Goal: Transaction & Acquisition: Obtain resource

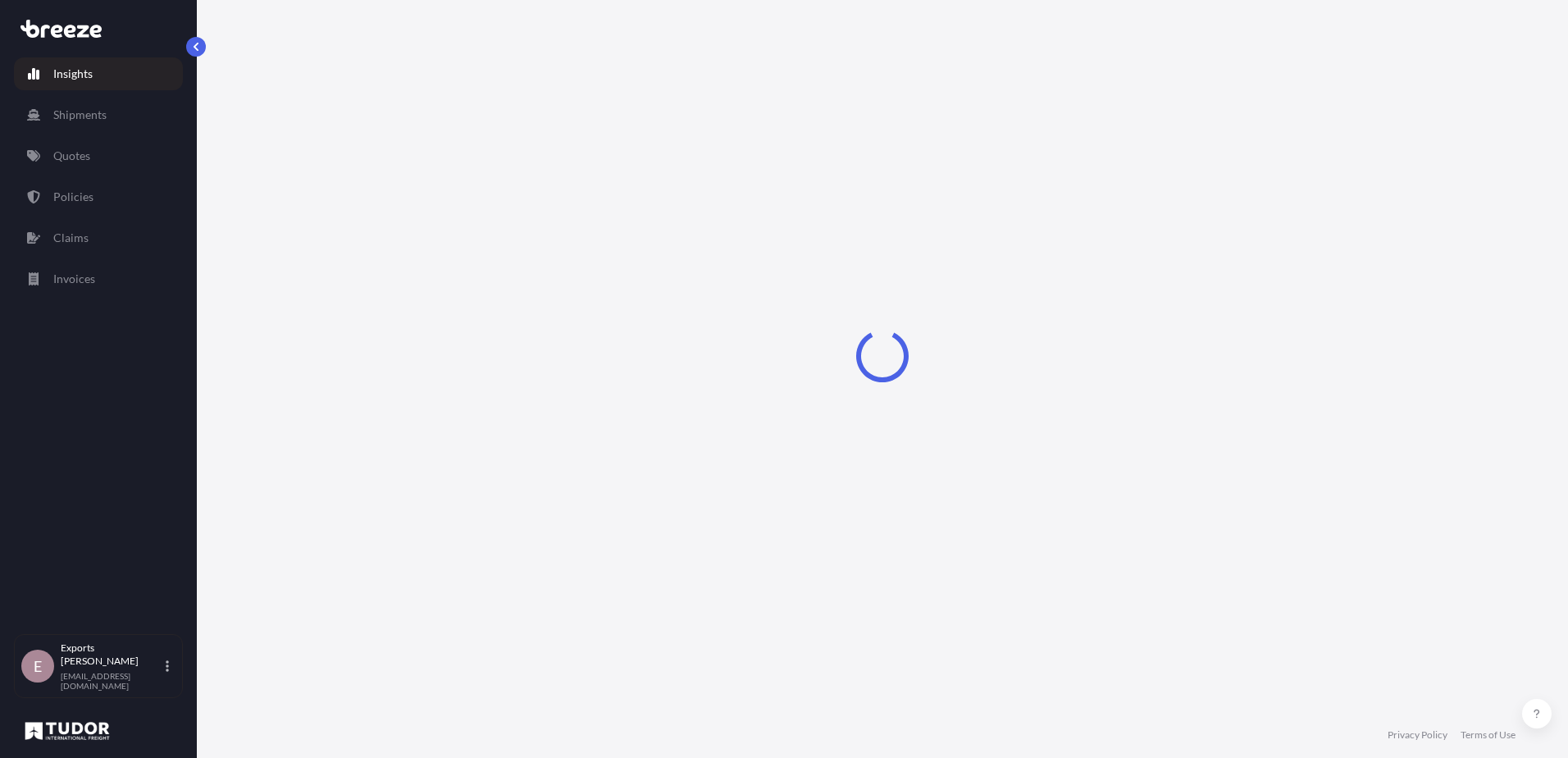
select select "2025"
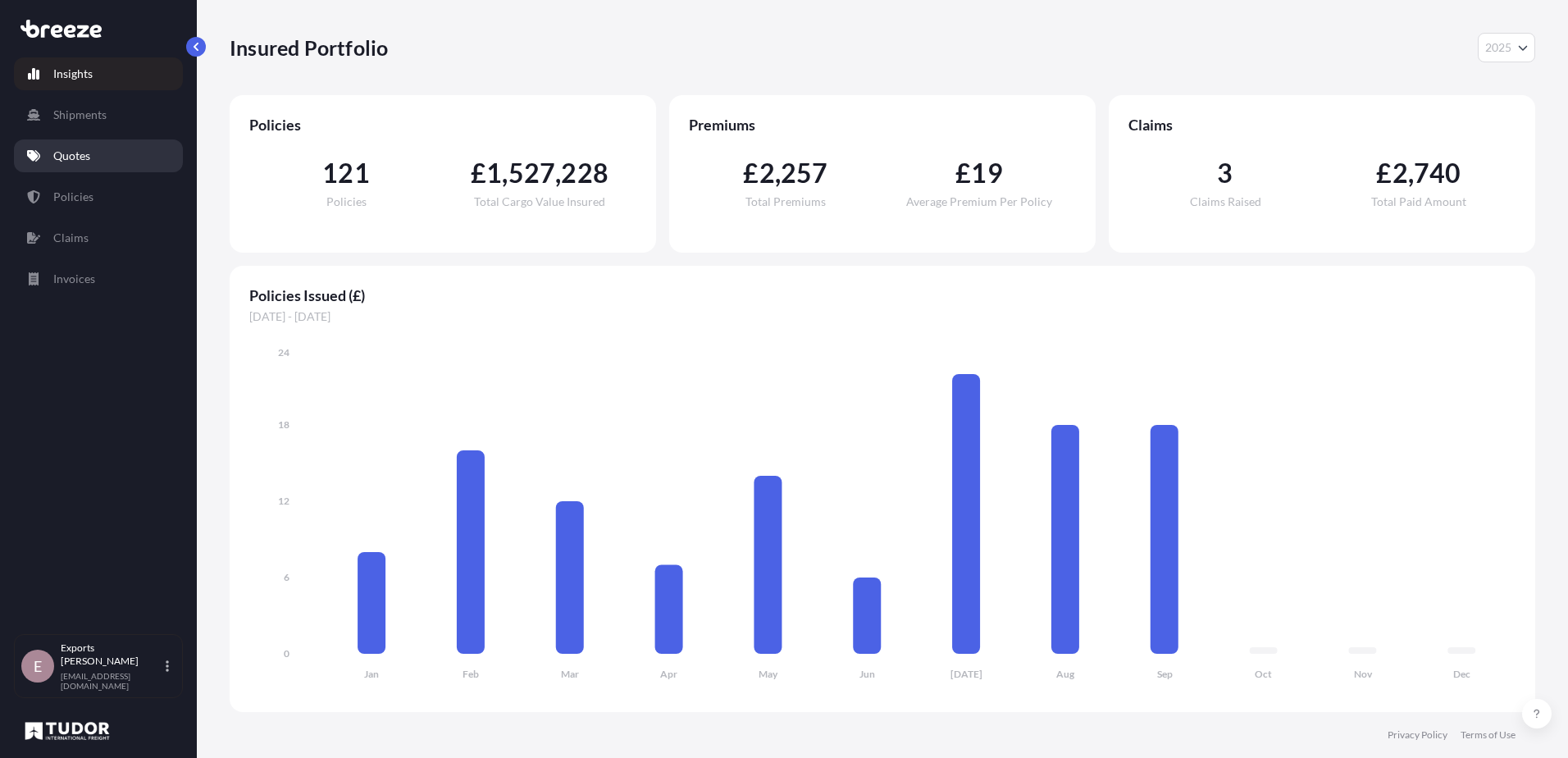
click at [54, 165] on link "Quotes" at bounding box center [98, 155] width 169 height 33
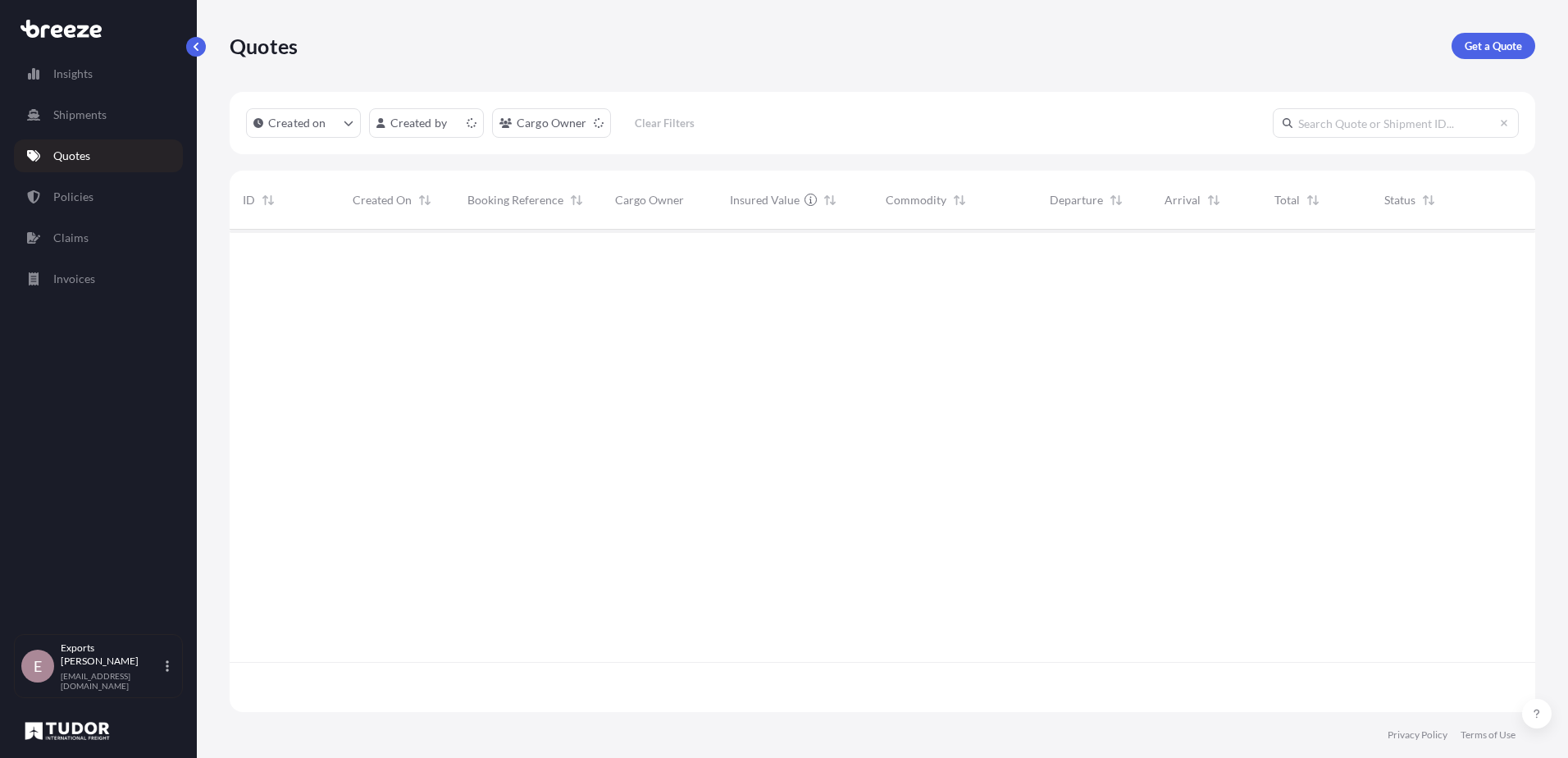
scroll to position [479, 1294]
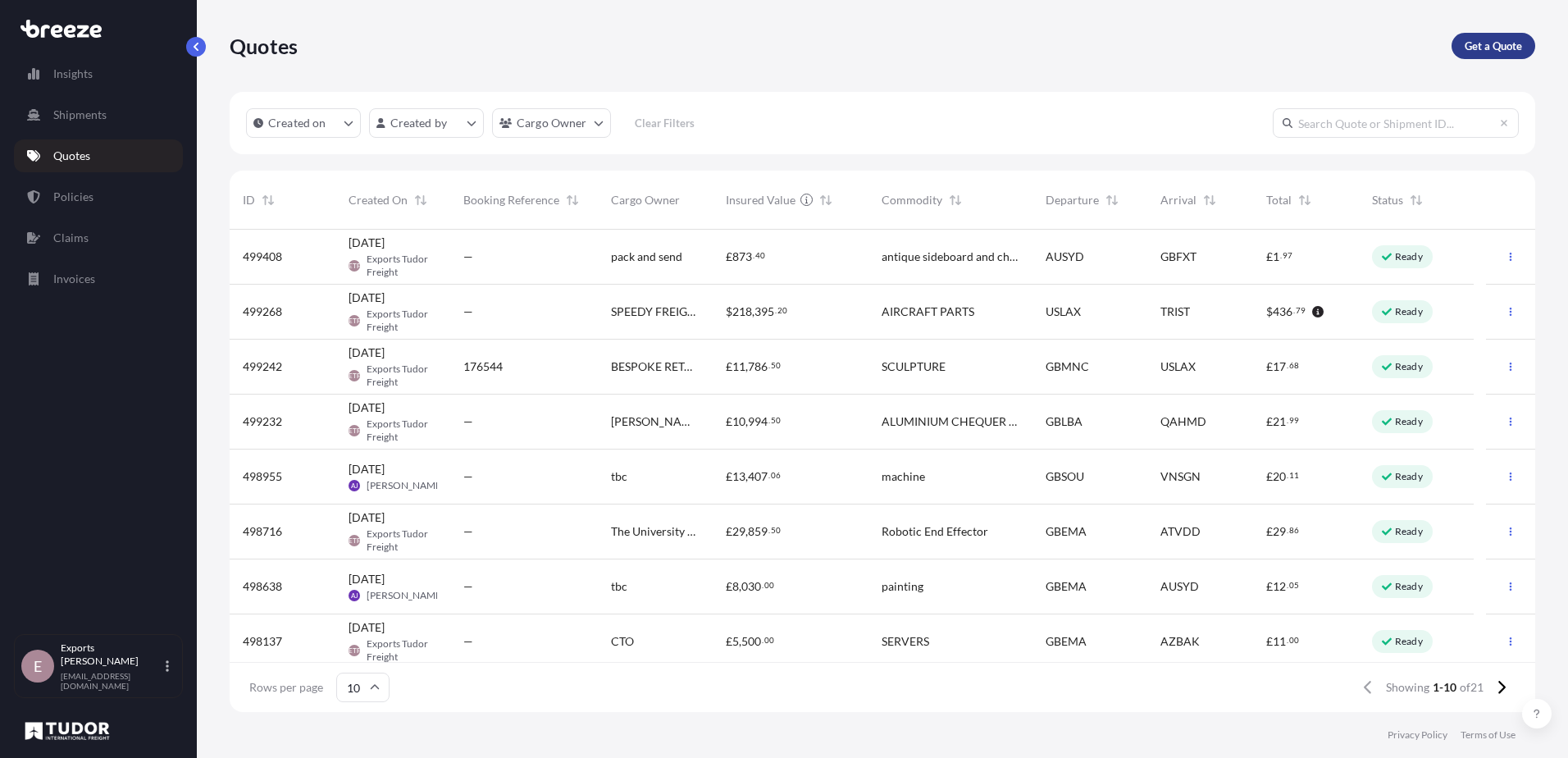
click at [1491, 48] on p "Get a Quote" at bounding box center [1493, 46] width 58 height 17
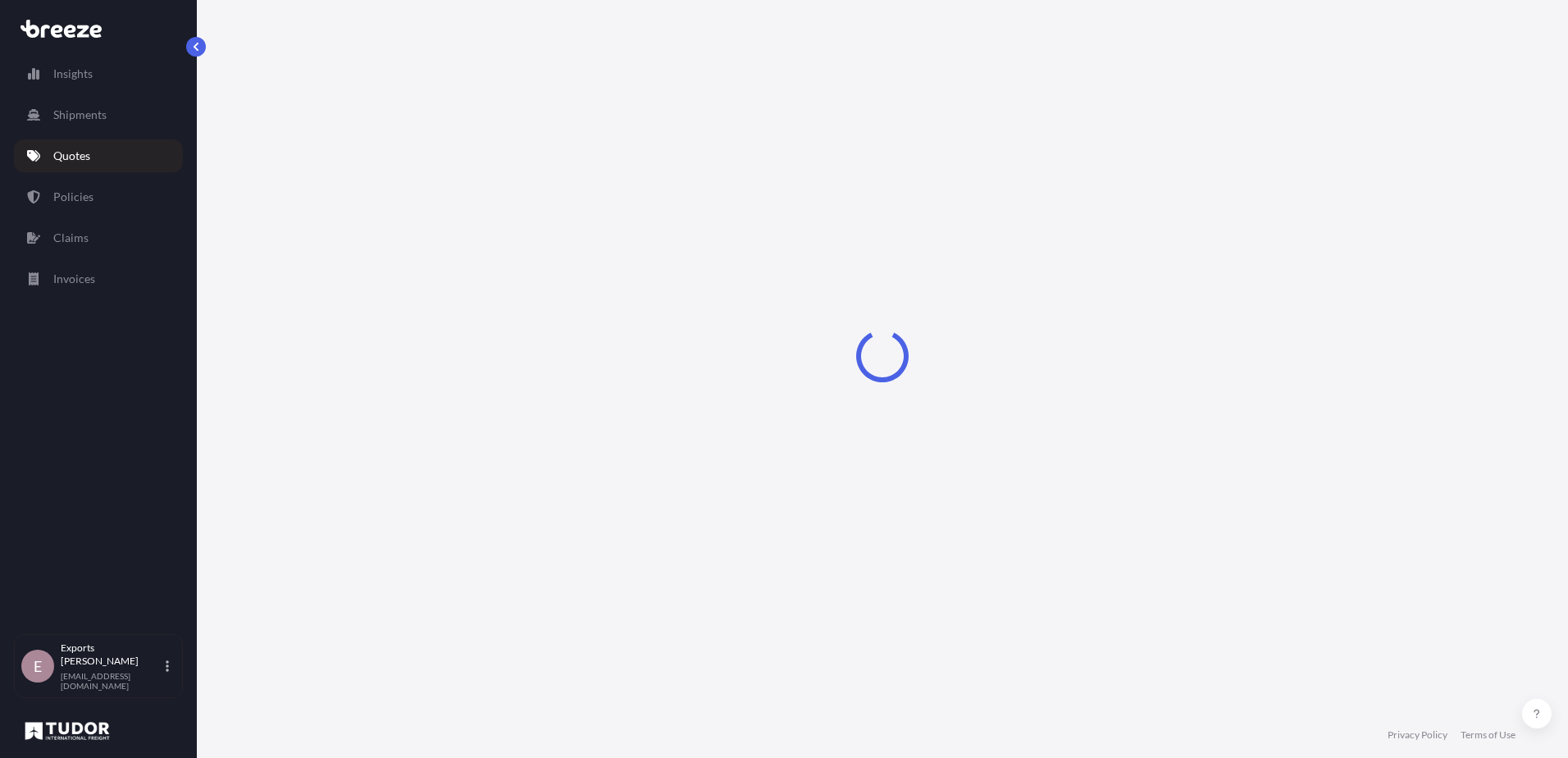
select select "Sea"
select select "1"
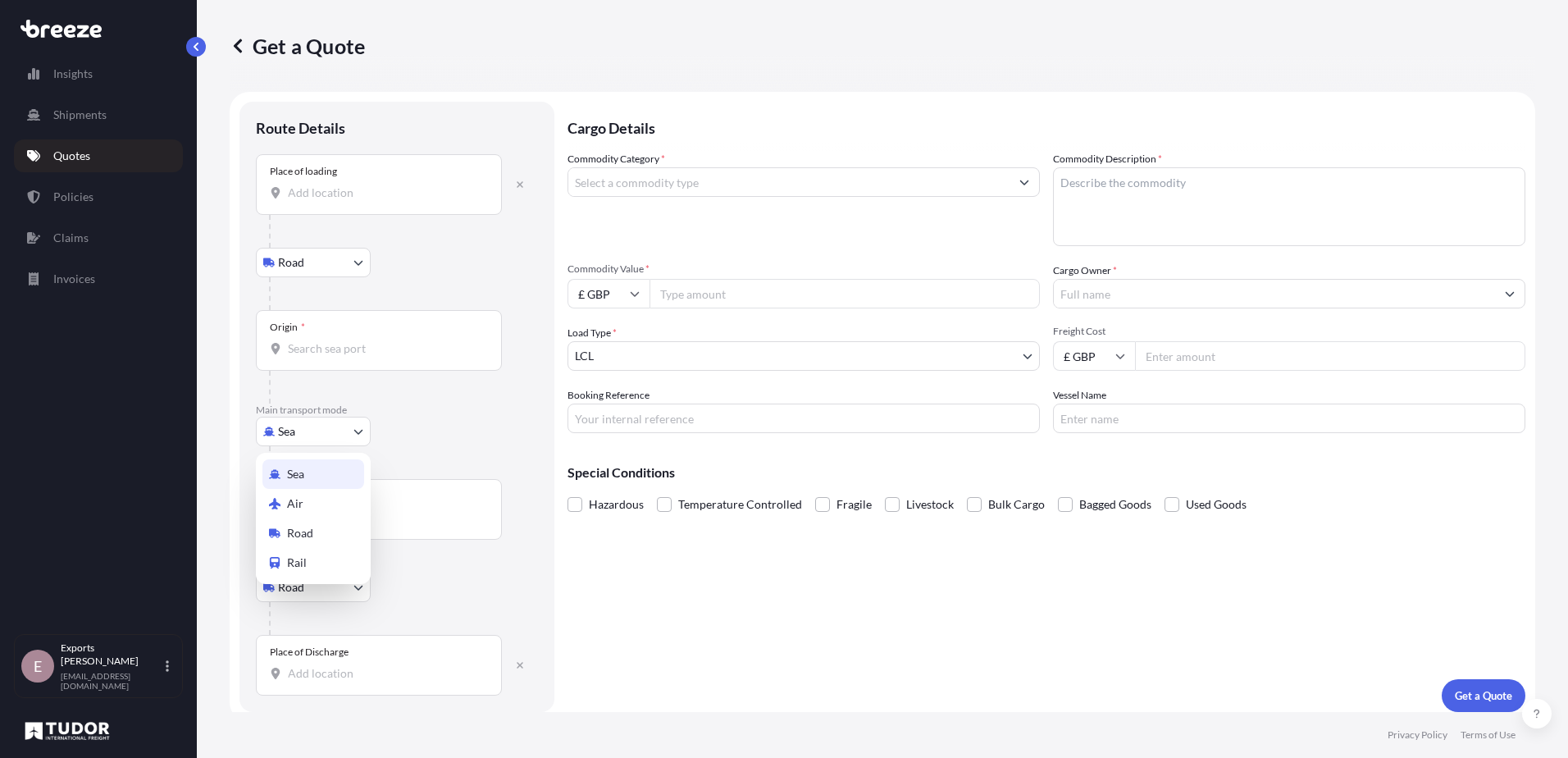
click at [310, 428] on body "Insights Shipments Quotes Policies Claims Invoices E Exports Tudor Freight [EMA…" at bounding box center [784, 379] width 1568 height 758
click at [313, 505] on div "Air" at bounding box center [313, 504] width 101 height 30
select select "Air"
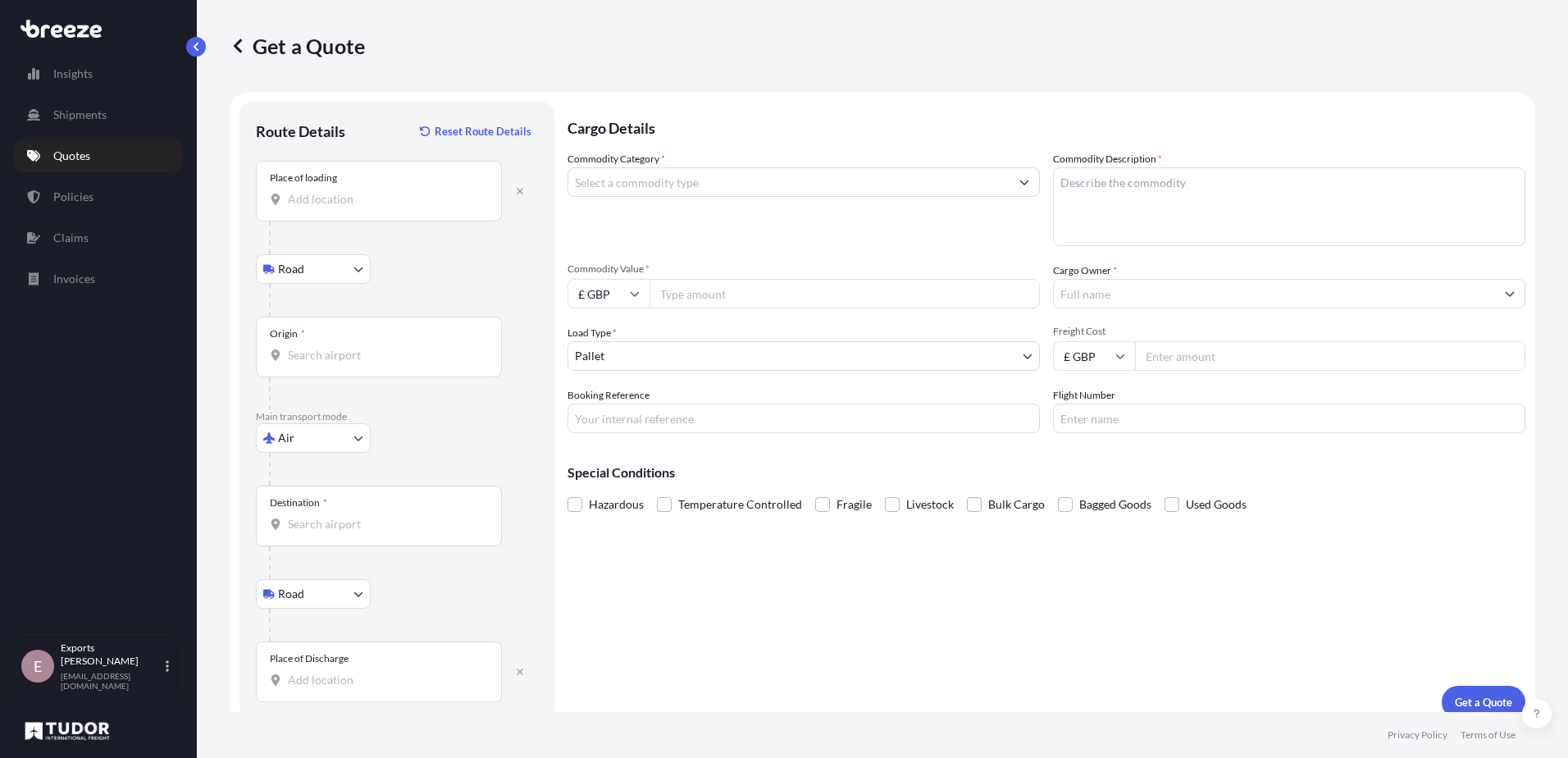
click at [352, 190] on div "Place of loading" at bounding box center [380, 191] width 246 height 61
click at [352, 191] on input "Place of loading" at bounding box center [385, 199] width 194 height 17
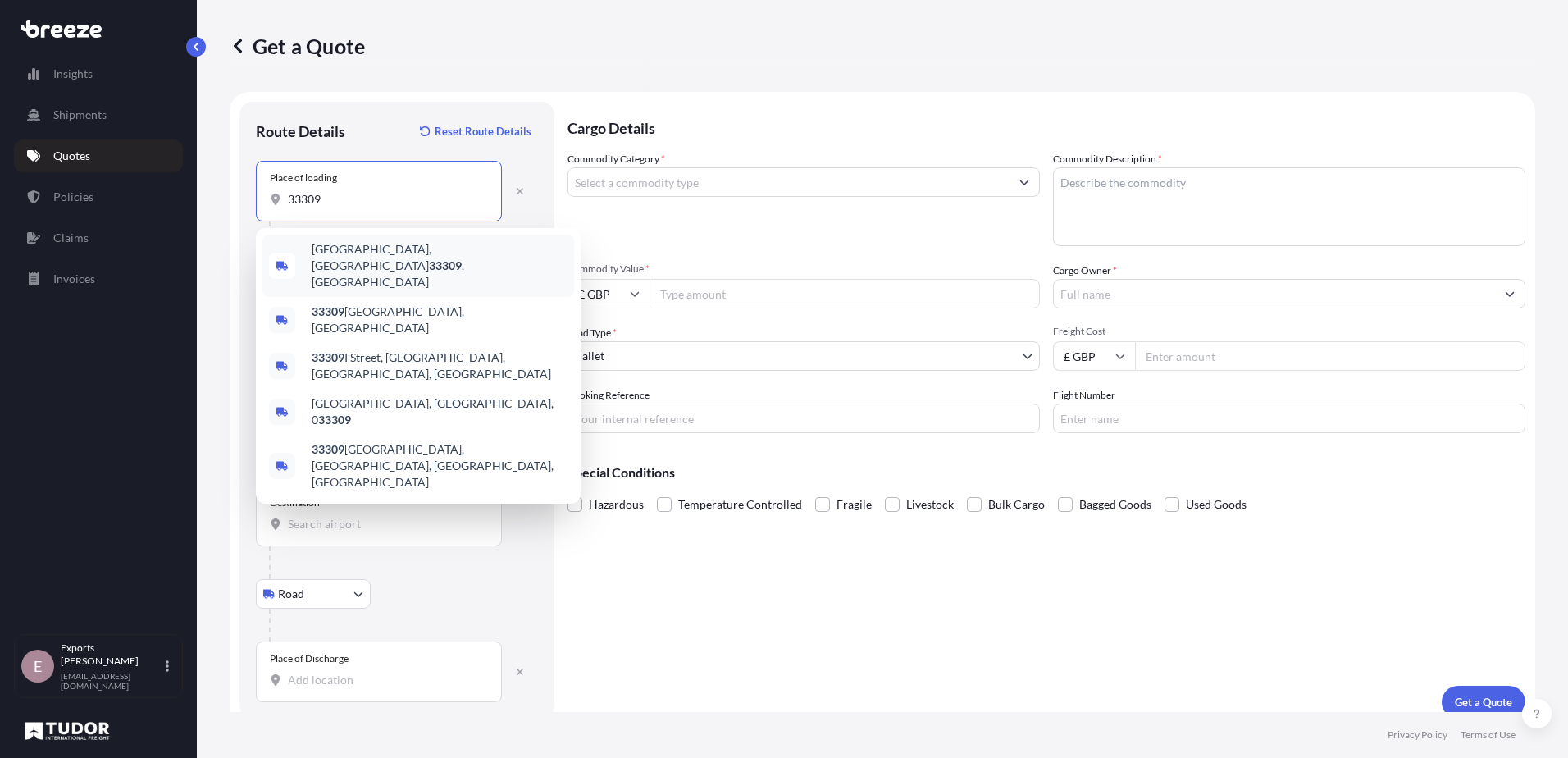
click at [369, 255] on span "[GEOGRAPHIC_DATA] , [GEOGRAPHIC_DATA]" at bounding box center [440, 266] width 256 height 50
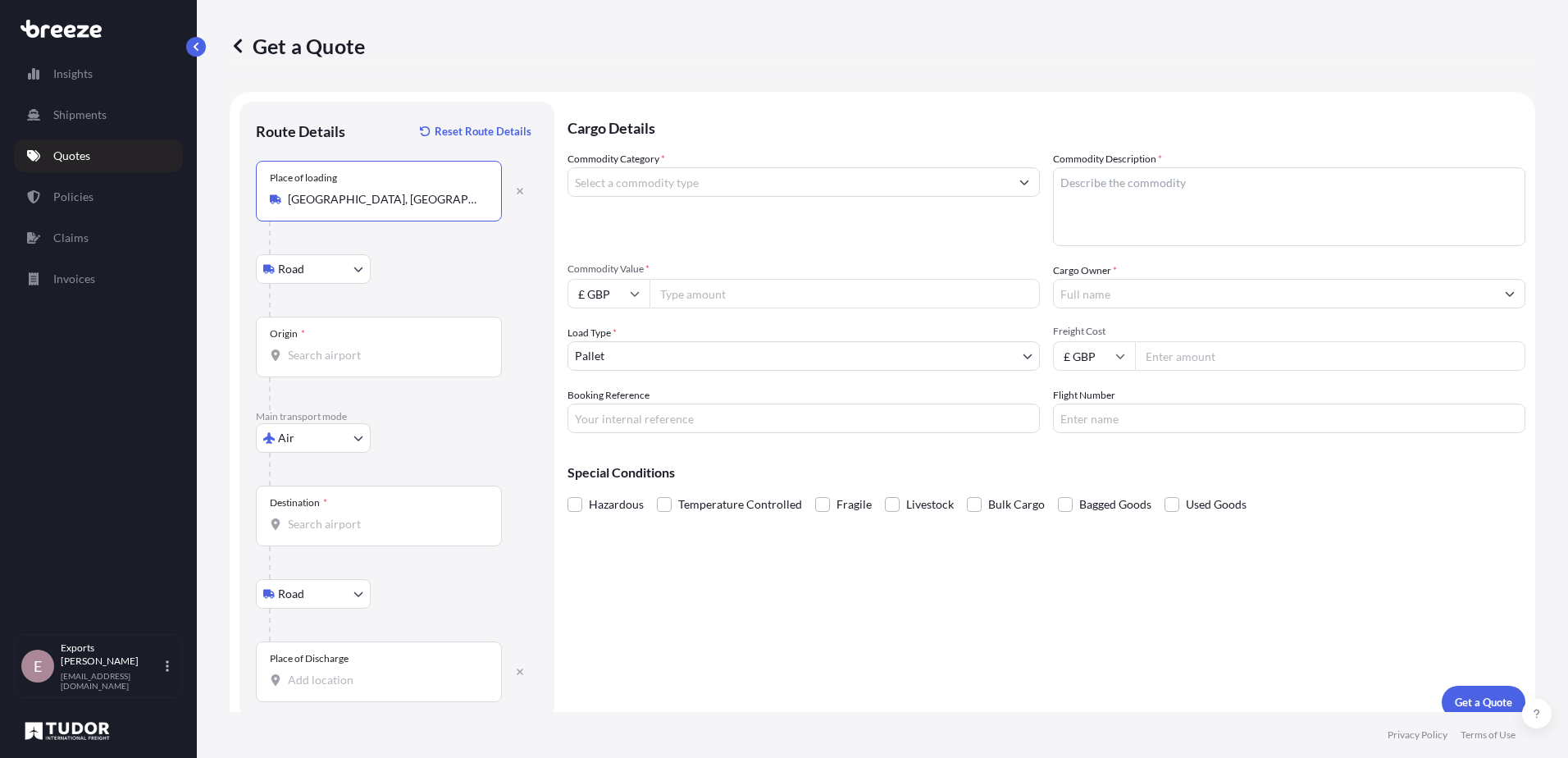
type input "[GEOGRAPHIC_DATA], [GEOGRAPHIC_DATA]"
click at [340, 364] on div "Origin *" at bounding box center [380, 347] width 246 height 61
click at [340, 364] on input "Origin *" at bounding box center [385, 355] width 194 height 17
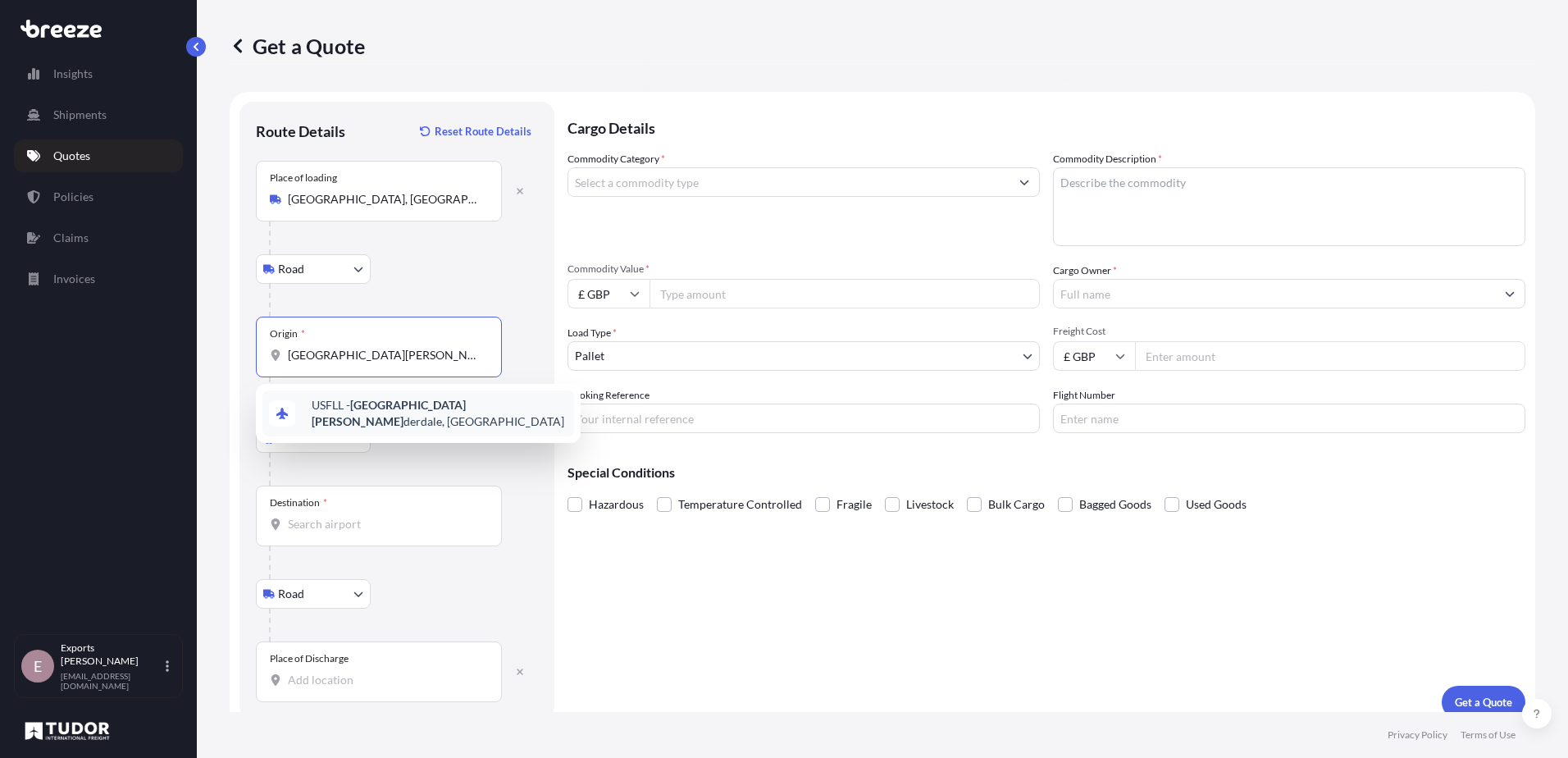
click at [350, 419] on div "USFLL - [GEOGRAPHIC_DATA][PERSON_NAME], [GEOGRAPHIC_DATA]" at bounding box center [418, 413] width 312 height 46
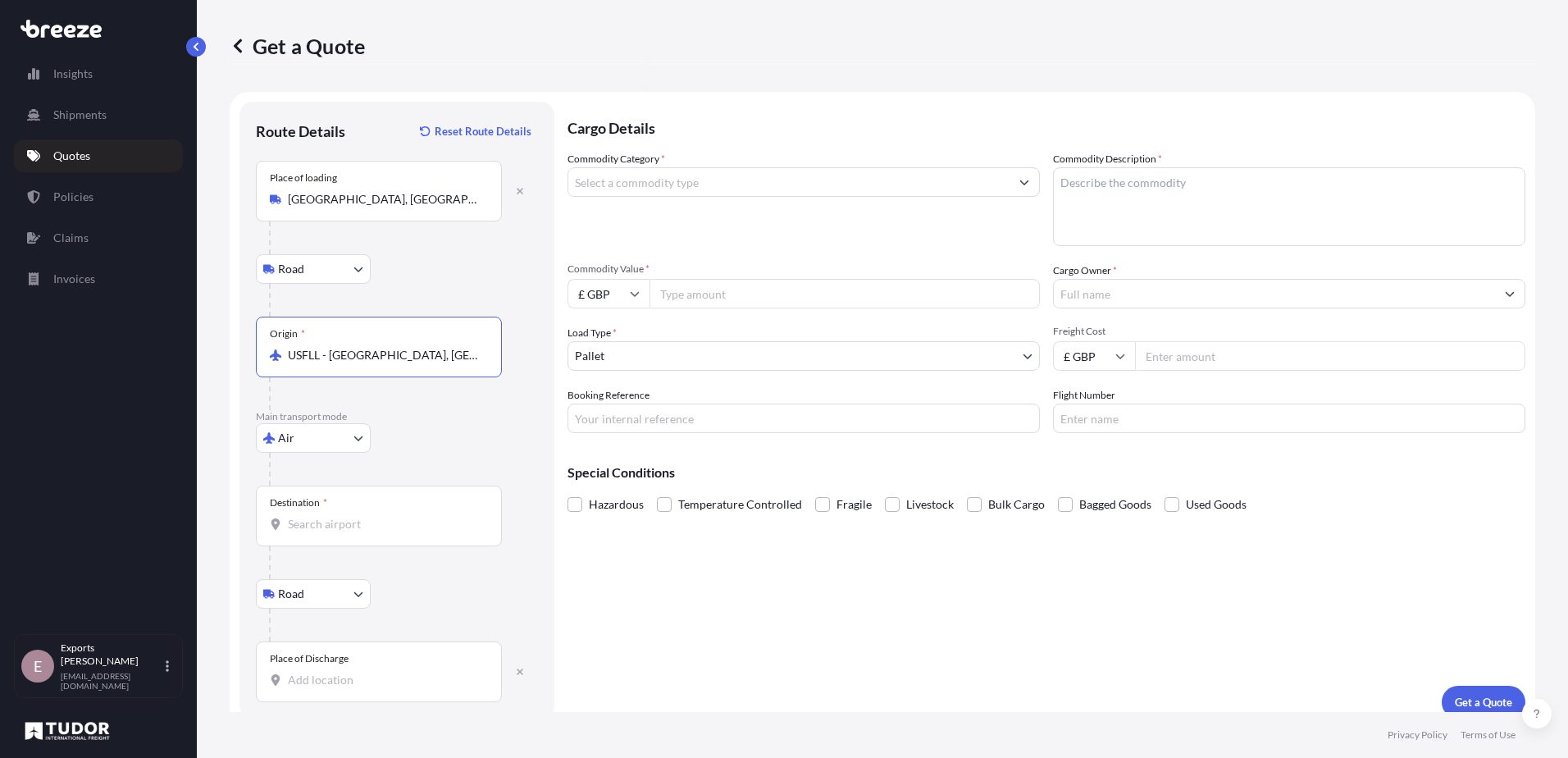
type input "USFLL - [GEOGRAPHIC_DATA], [GEOGRAPHIC_DATA]"
click at [316, 529] on input "Destination *" at bounding box center [385, 524] width 194 height 17
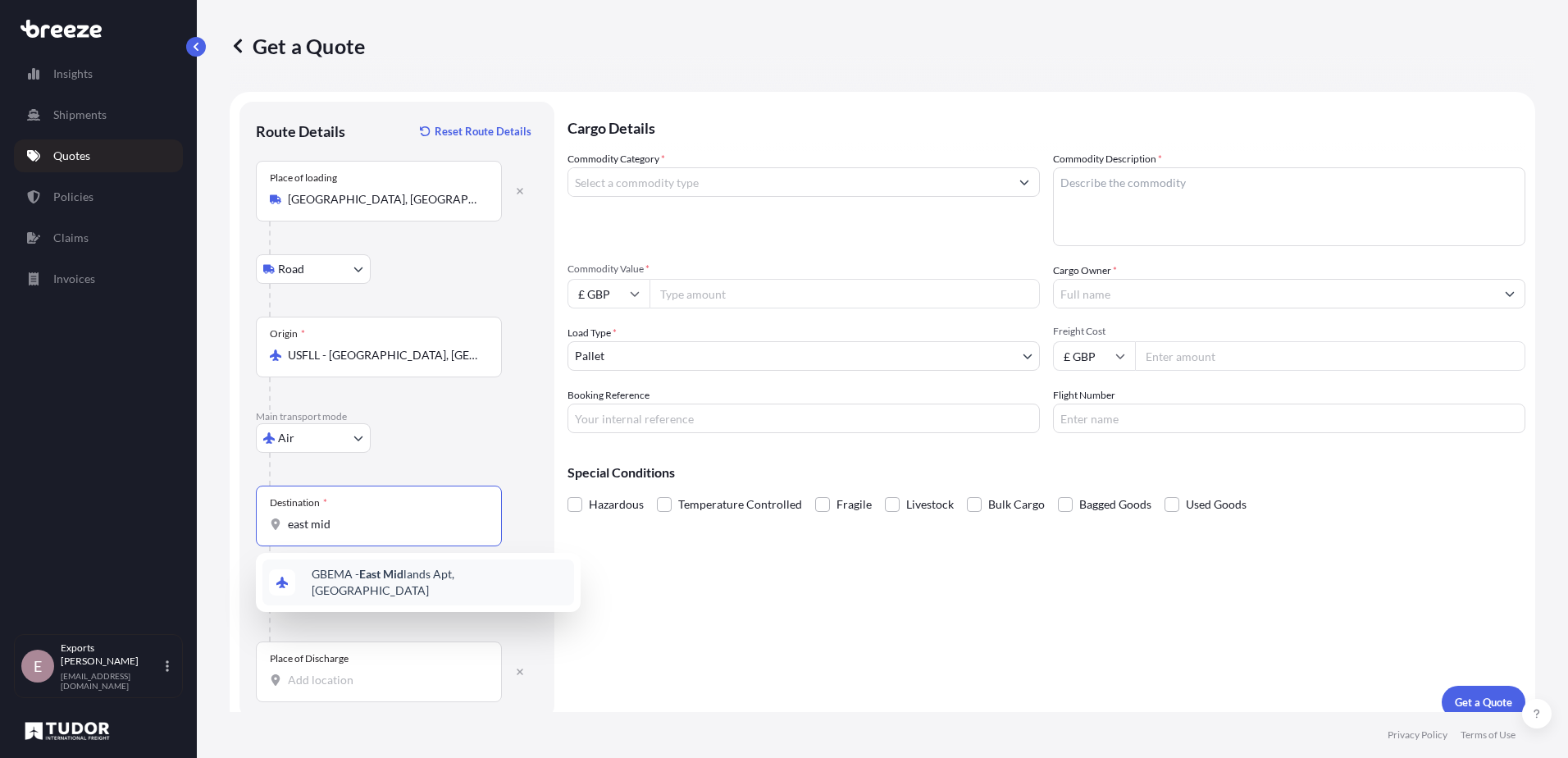
click at [312, 564] on div "GBEMA - East Mid lands Apt, [GEOGRAPHIC_DATA]" at bounding box center [418, 582] width 312 height 46
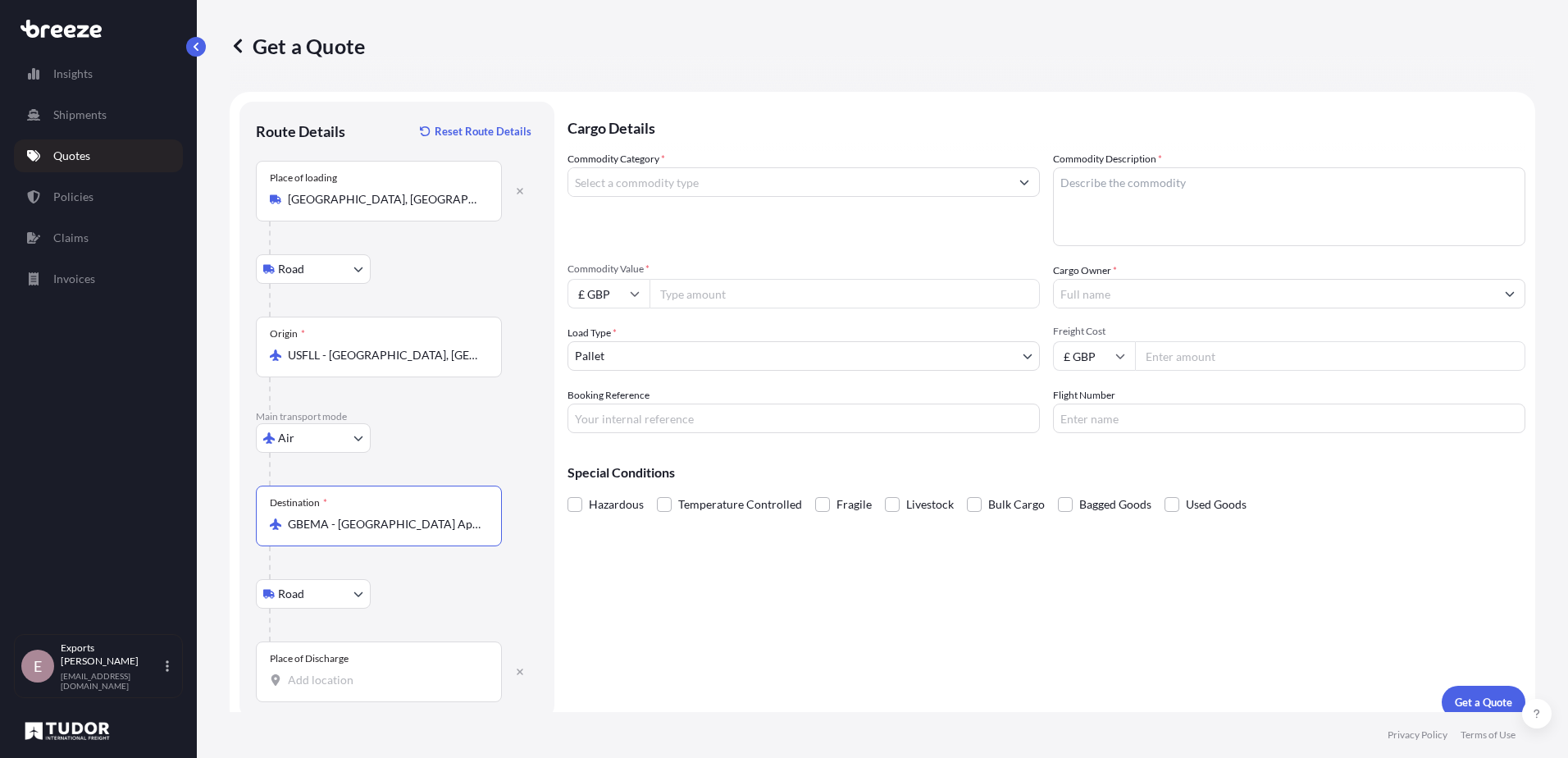
type input "GBEMA - [GEOGRAPHIC_DATA] Apt, [GEOGRAPHIC_DATA]"
click at [308, 683] on input "Place of Discharge" at bounding box center [385, 680] width 194 height 17
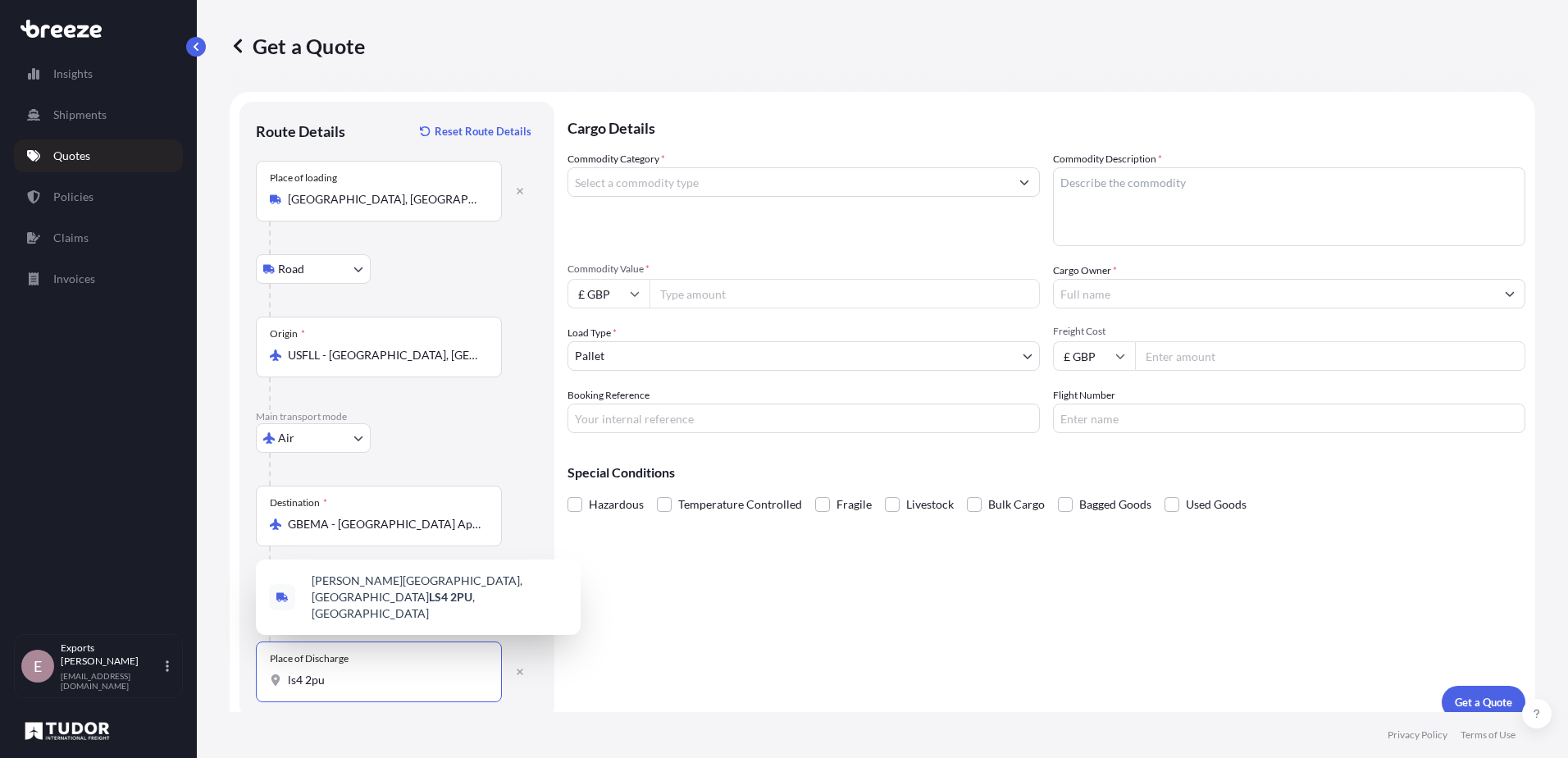
click at [372, 614] on span "[PERSON_NAME][STREET_ADDRESS]" at bounding box center [440, 597] width 256 height 50
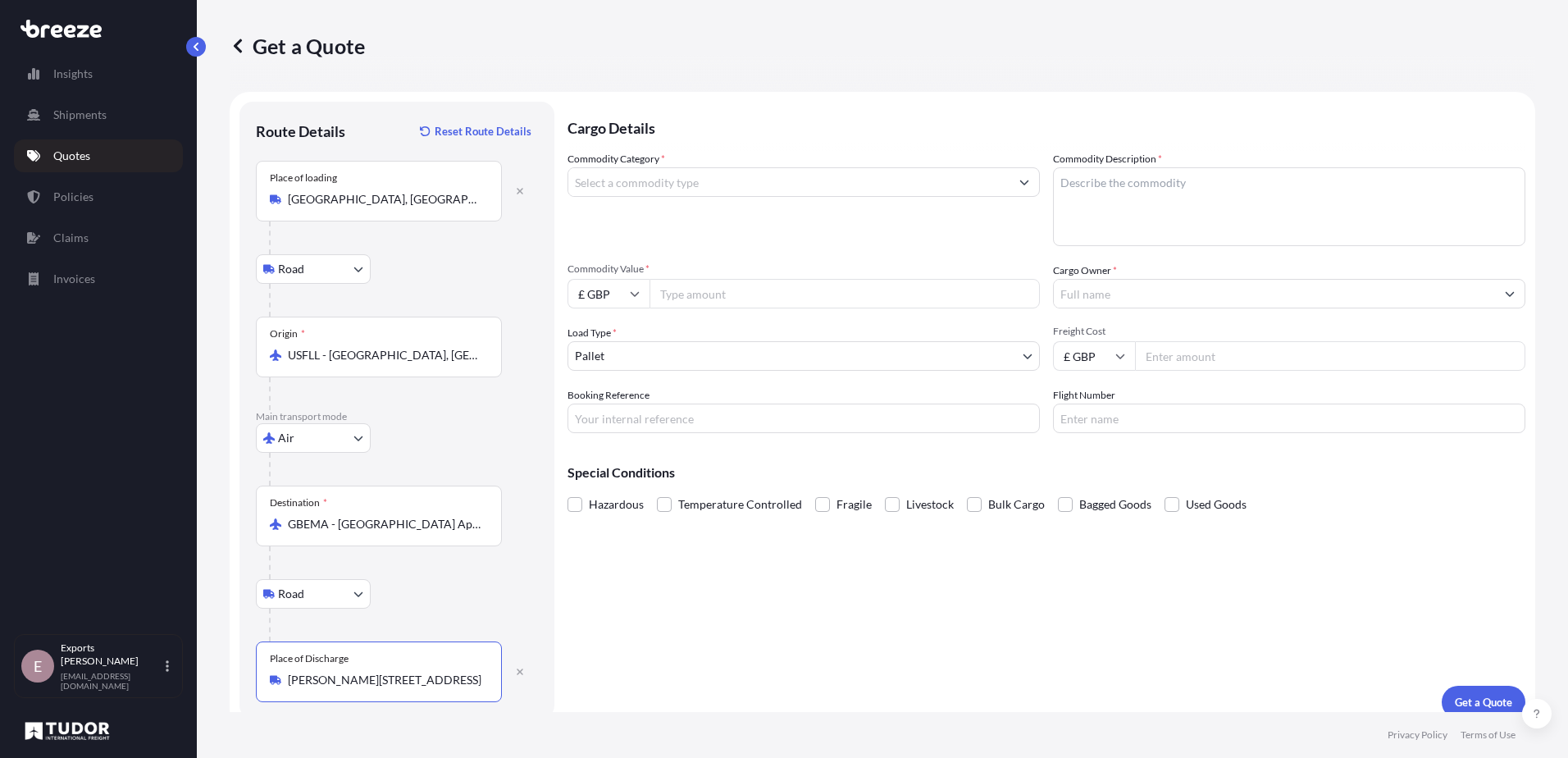
type input "[PERSON_NAME][STREET_ADDRESS]"
click at [627, 192] on input "Commodity Category *" at bounding box center [789, 182] width 441 height 30
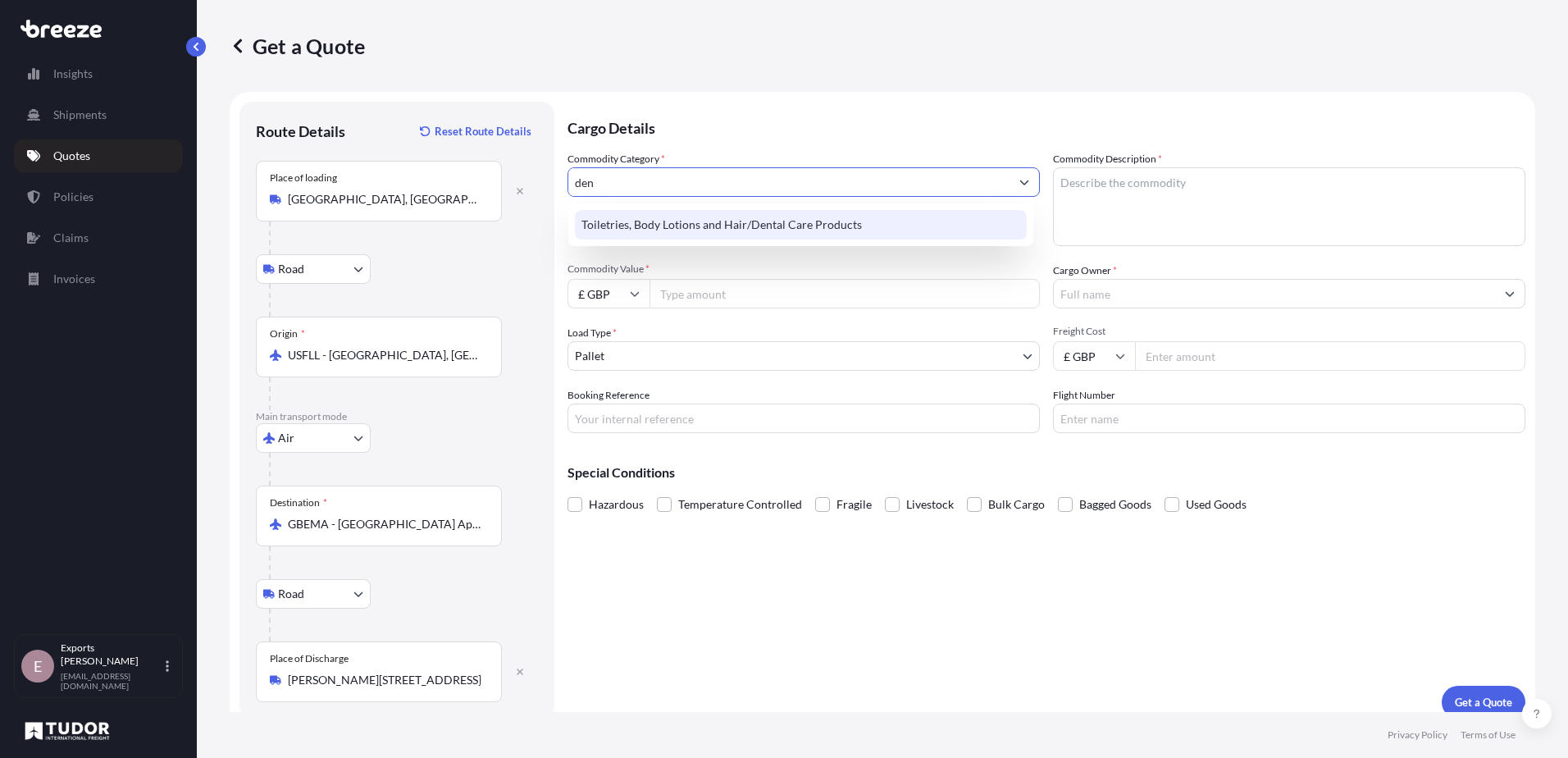
click at [687, 214] on div "Toiletries, Body Lotions and Hair/Dental Care Products" at bounding box center [801, 225] width 452 height 30
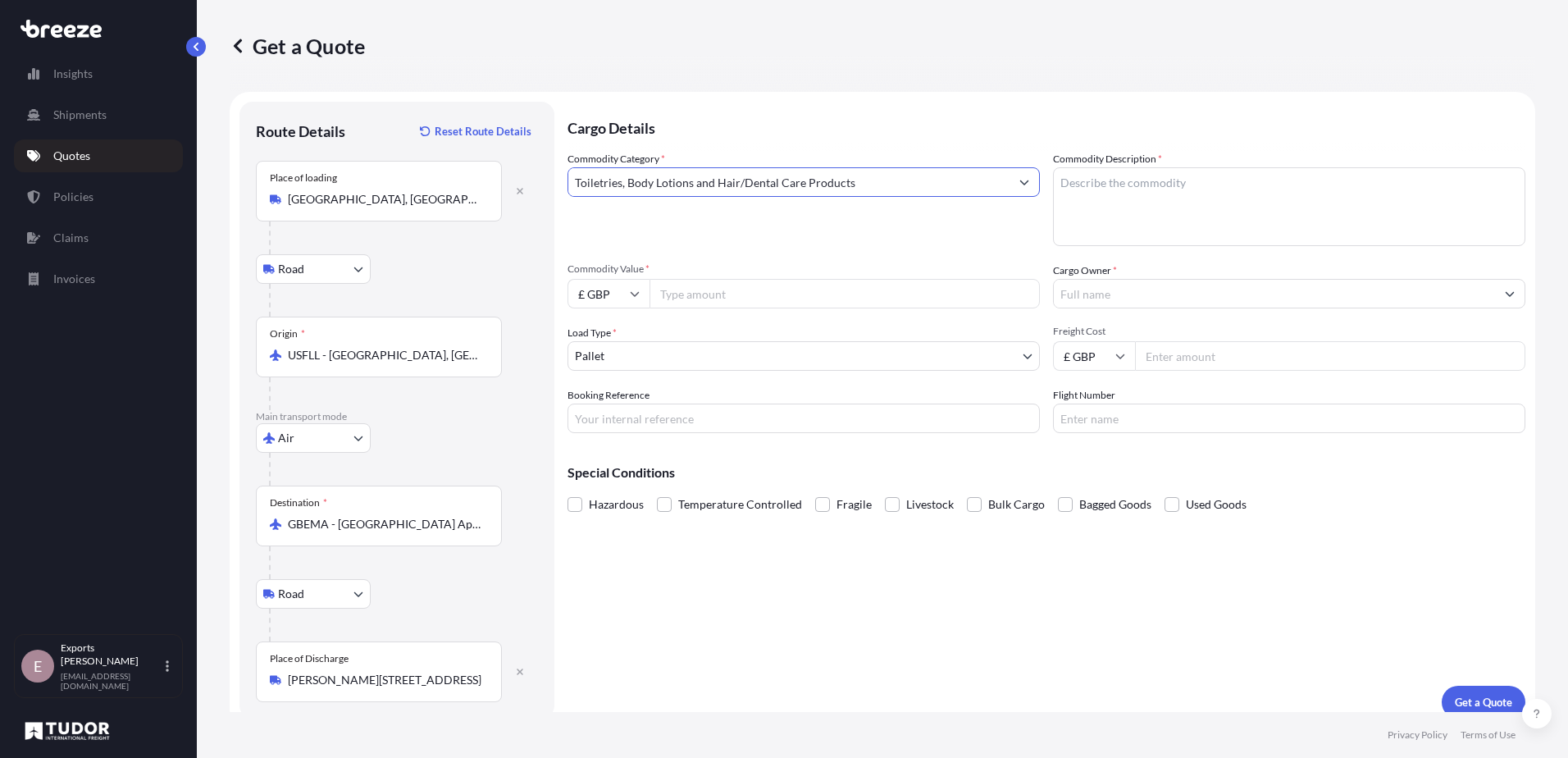
type input "Toiletries, Body Lotions and Hair/Dental Care Products"
click at [1213, 195] on textarea "Commodity Description *" at bounding box center [1289, 206] width 472 height 78
type textarea "[MEDICAL_DATA] GEL"
click at [703, 295] on input "Commodity Value *" at bounding box center [845, 294] width 391 height 30
click at [593, 301] on input "£ GBP" at bounding box center [608, 294] width 82 height 30
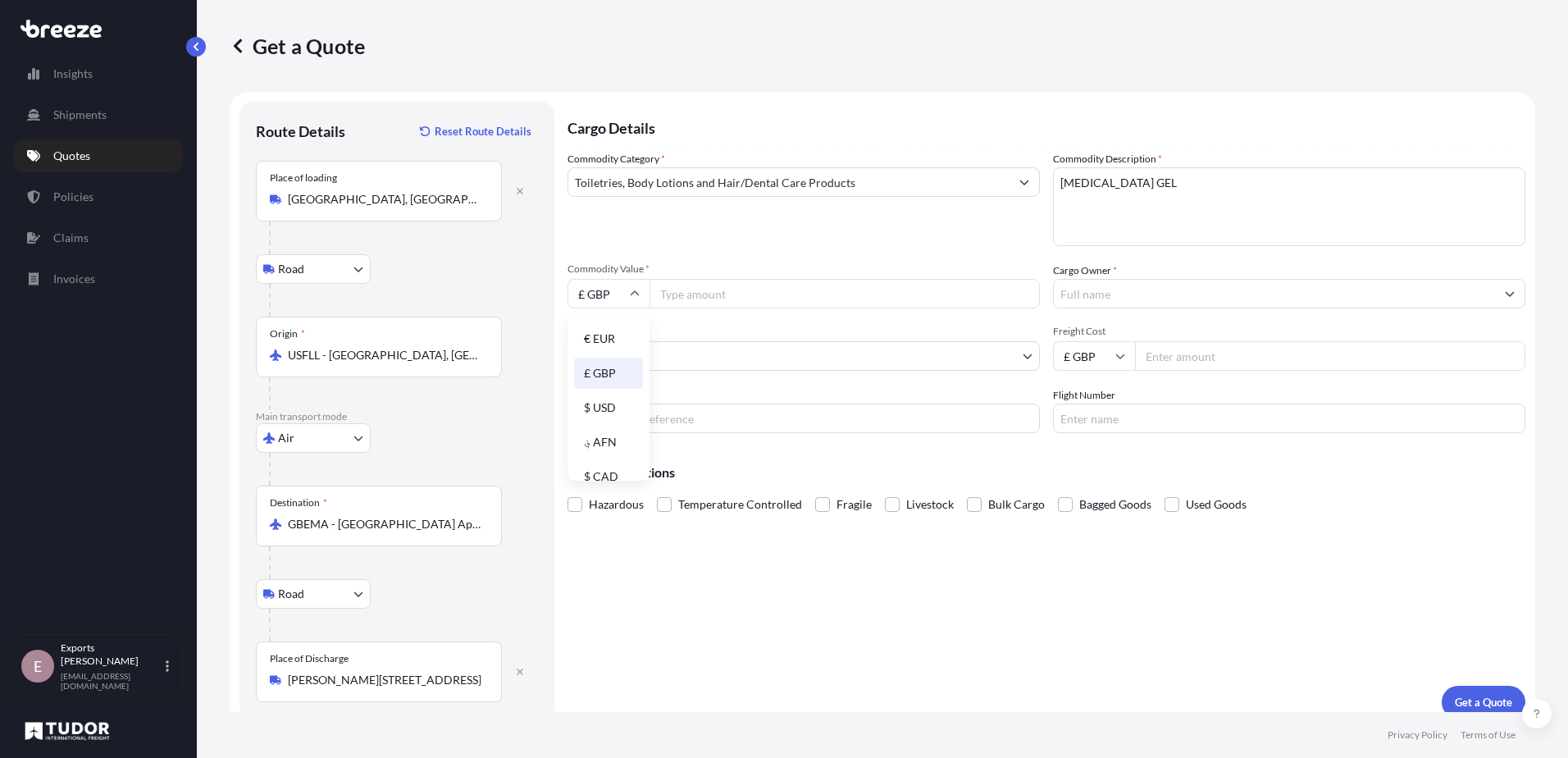
click at [622, 408] on div "$ USD" at bounding box center [608, 407] width 69 height 31
type input "$ USD"
click at [757, 301] on input "Commodity Value *" at bounding box center [845, 294] width 391 height 30
type input "9800"
click at [1118, 286] on input "Cargo Owner *" at bounding box center [1275, 294] width 441 height 30
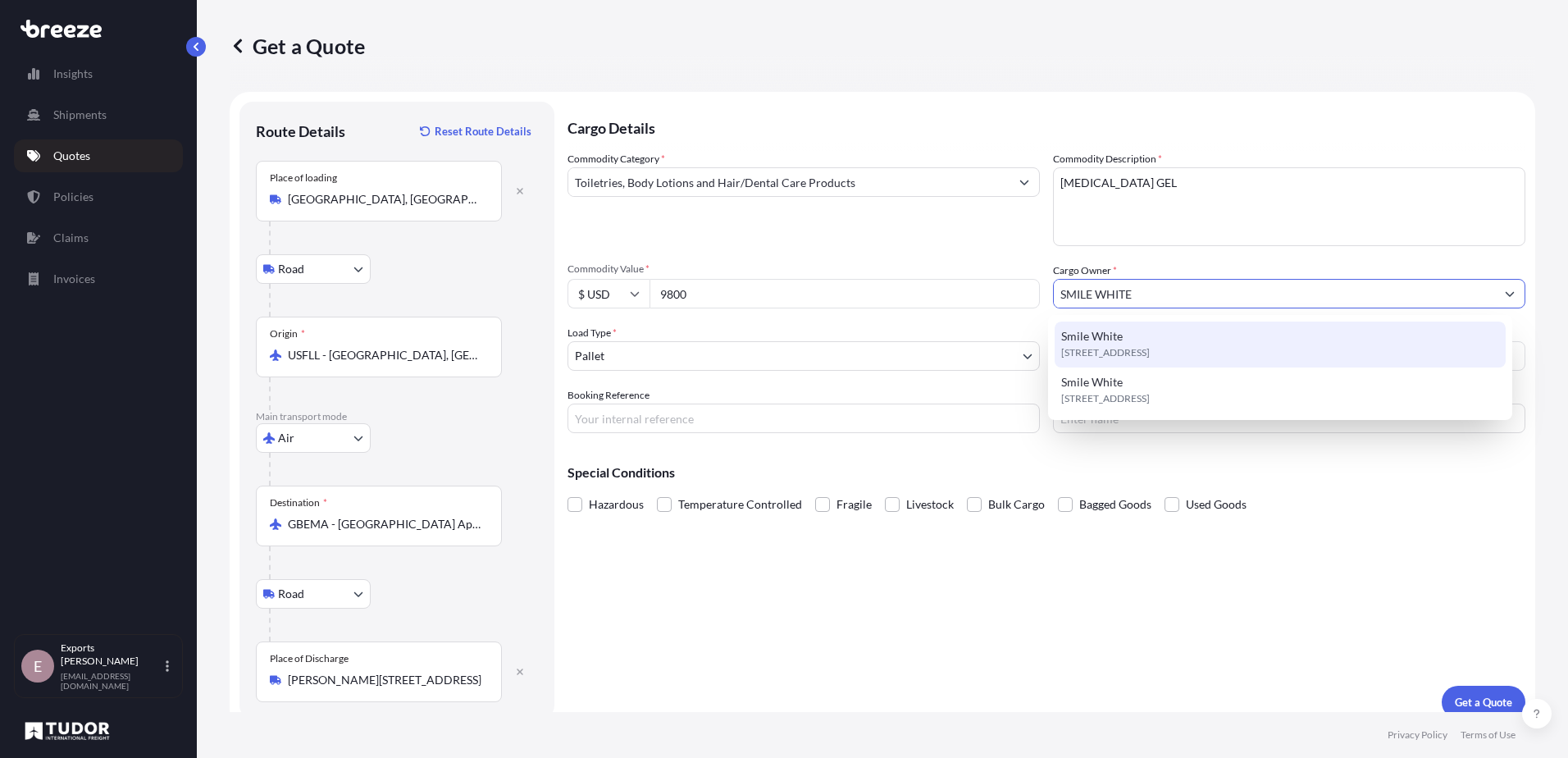
click at [1077, 350] on span "[STREET_ADDRESS]" at bounding box center [1105, 353] width 88 height 17
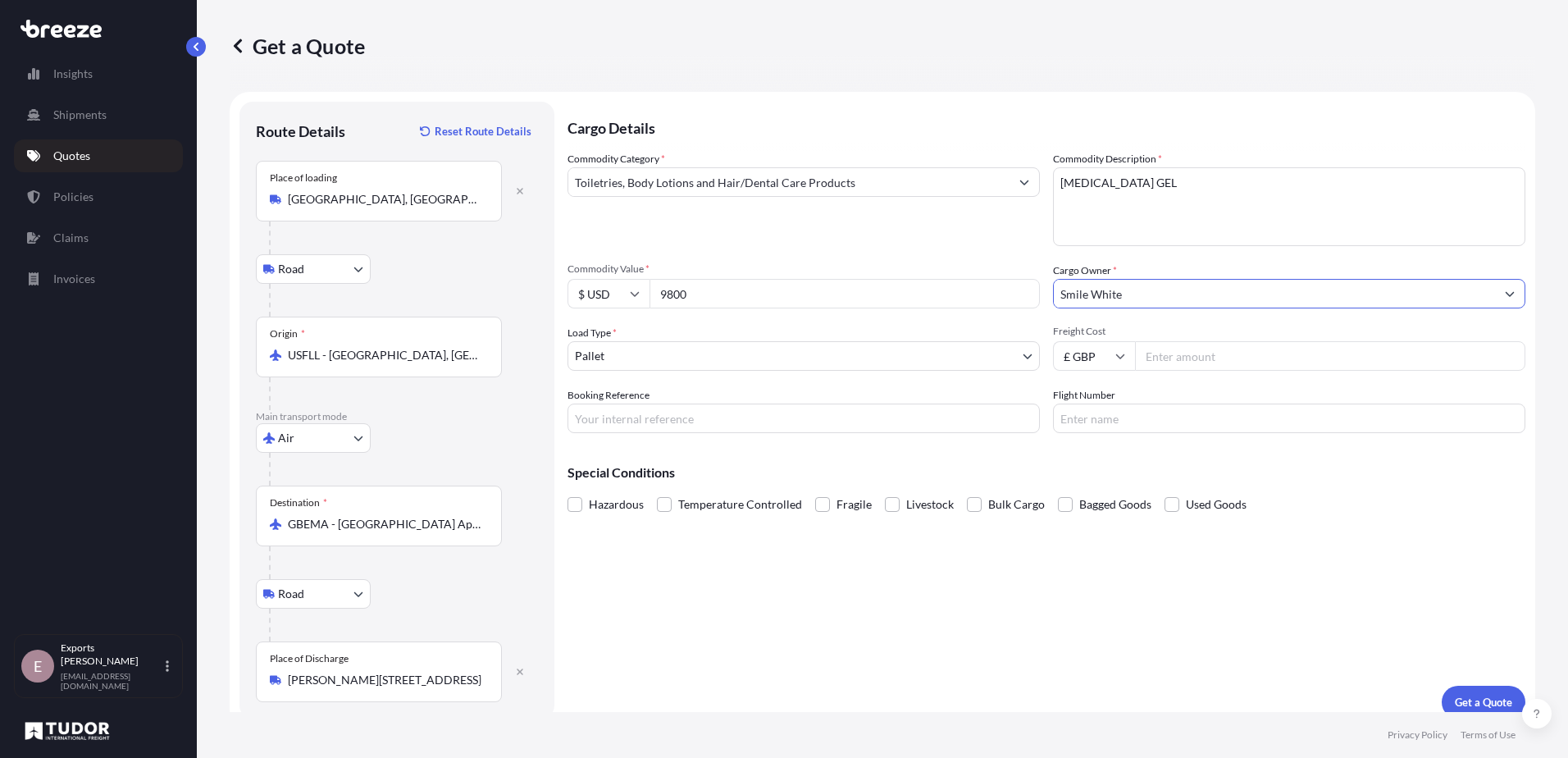
type input "Smile White"
click at [901, 357] on body "15 options available. 14 options available. 0 options available. 2 options avai…" at bounding box center [784, 379] width 1568 height 758
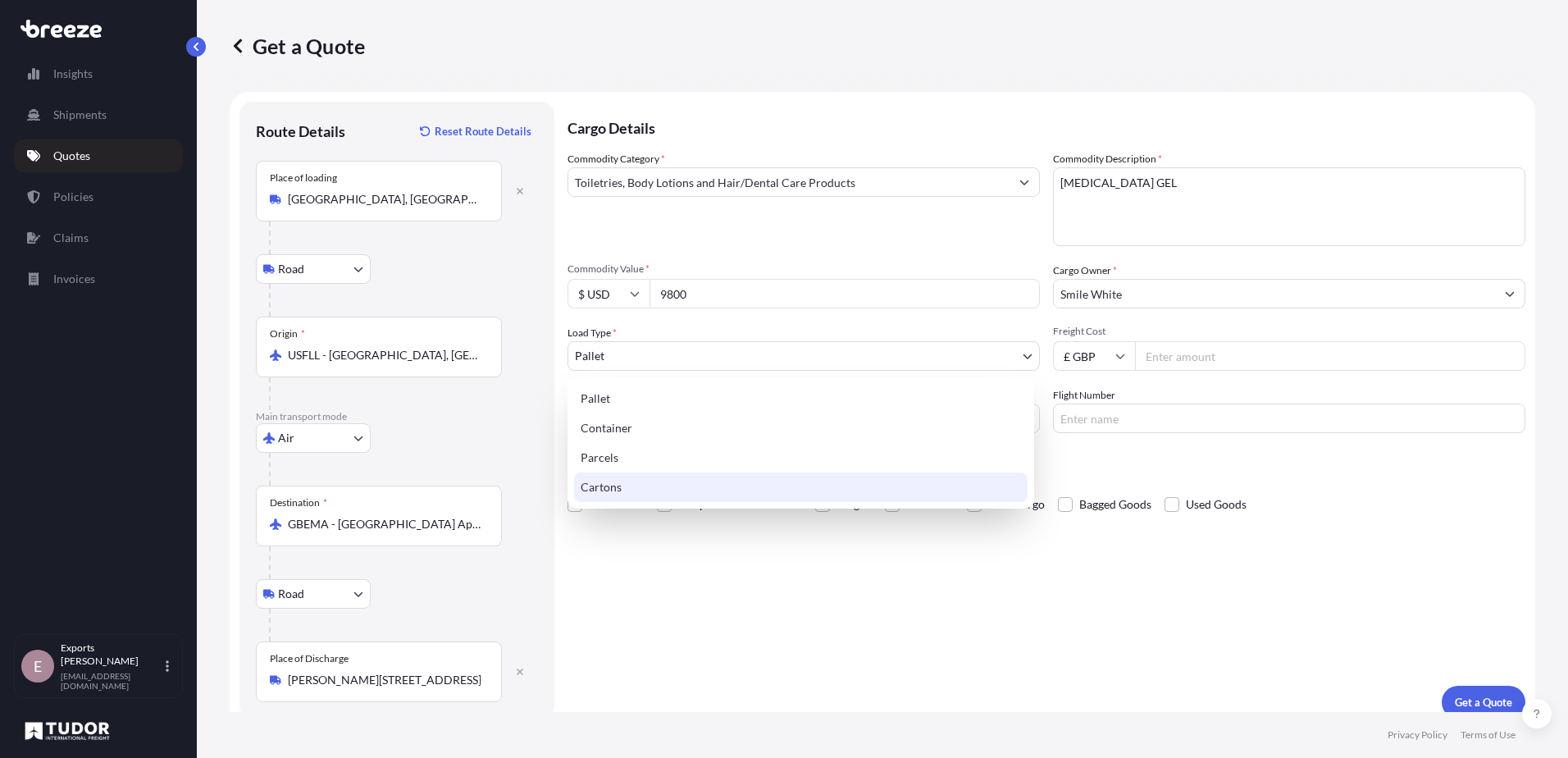
click at [606, 487] on div "Cartons" at bounding box center [801, 487] width 453 height 30
select select "4"
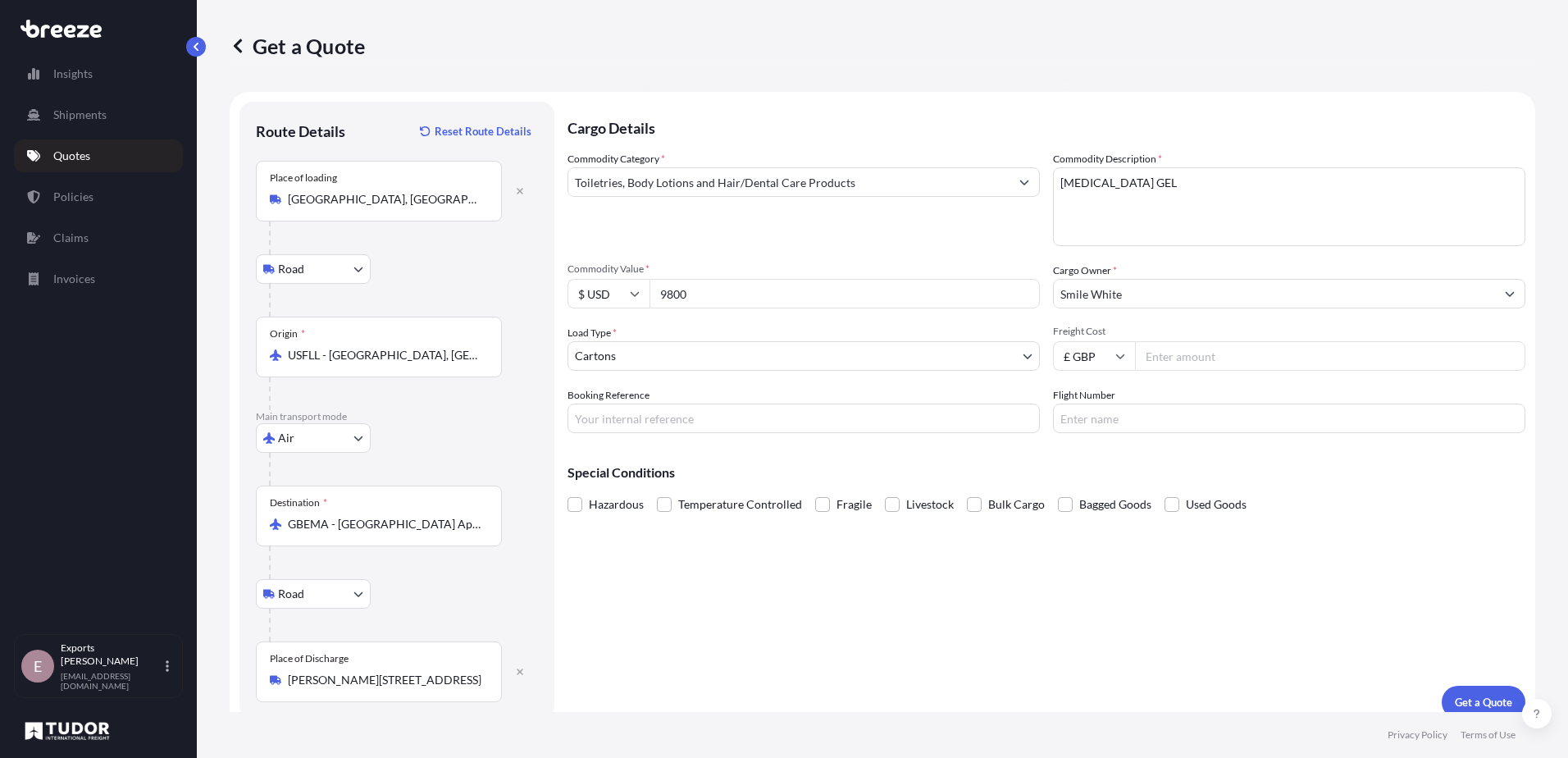
click at [1170, 363] on input "Freight Cost" at bounding box center [1330, 356] width 391 height 30
type input "230"
drag, startPoint x: 584, startPoint y: 420, endPoint x: 669, endPoint y: 412, distance: 85.4
click at [584, 420] on input "Booking Reference" at bounding box center [803, 418] width 472 height 30
type input "176802"
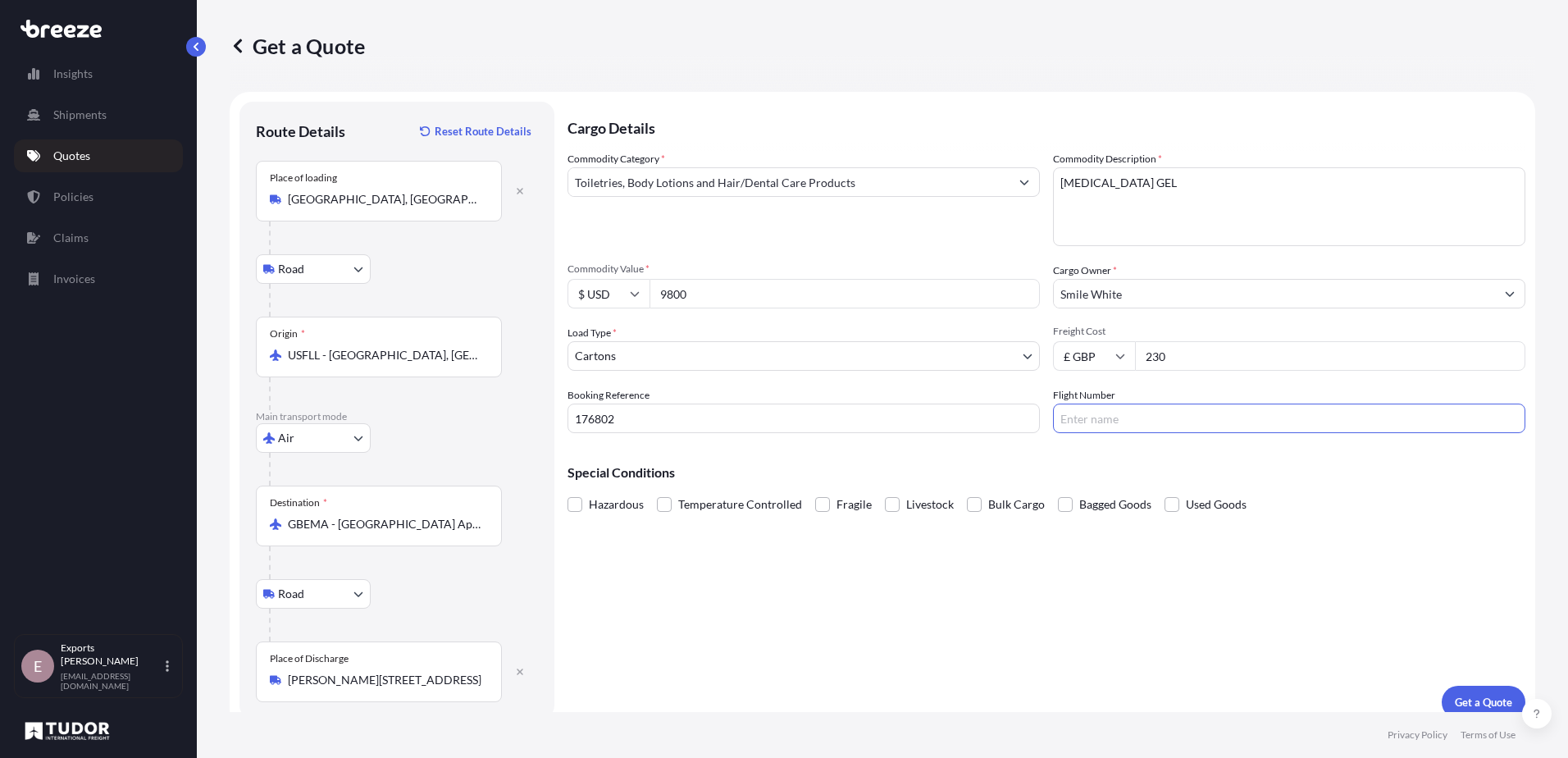
click at [1147, 417] on input "Flight Number" at bounding box center [1289, 418] width 472 height 30
type input "5993934612"
click at [1455, 702] on p "Get a Quote" at bounding box center [1484, 701] width 58 height 17
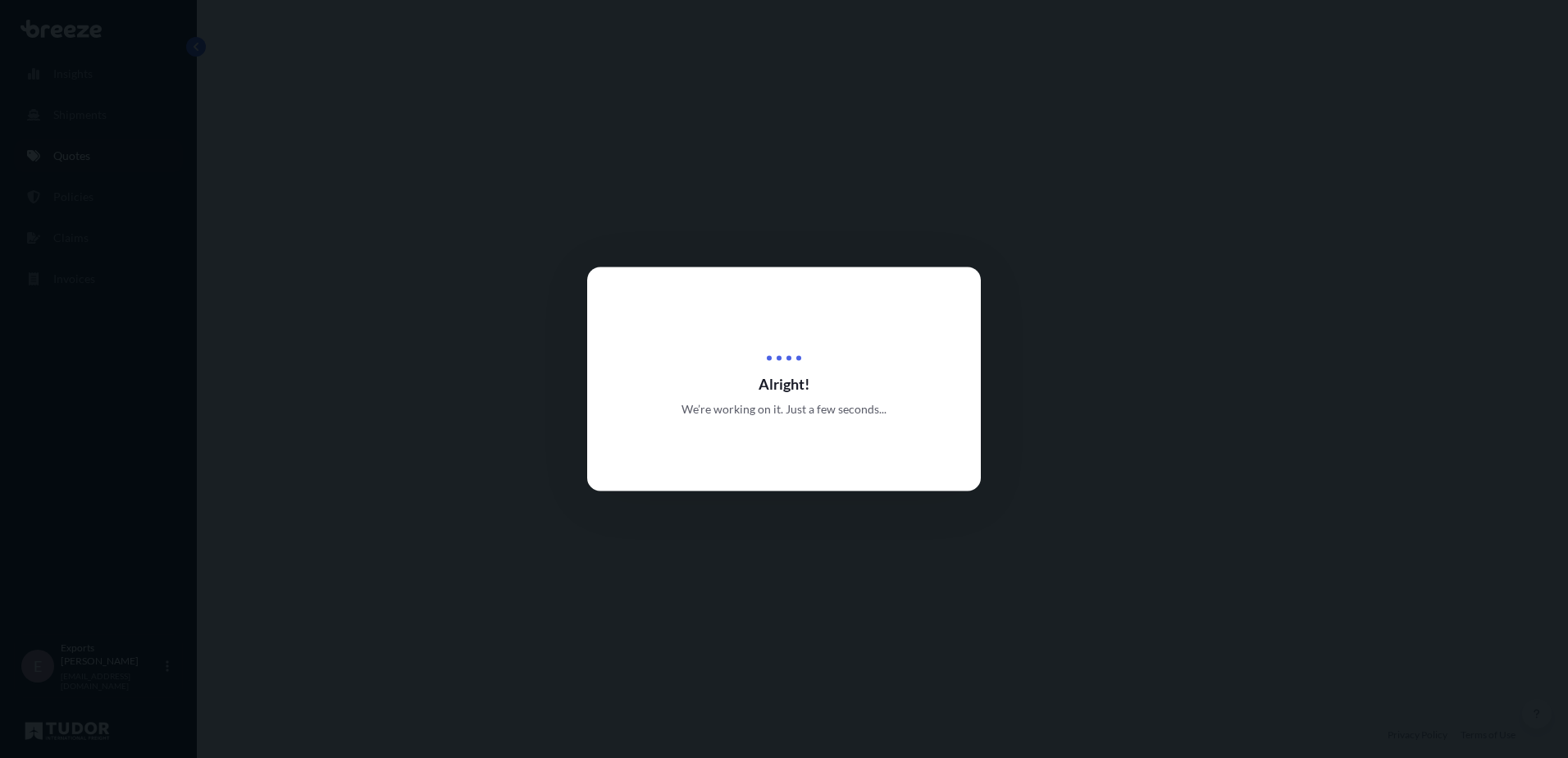
select select "Road"
select select "Air"
select select "Road"
select select "4"
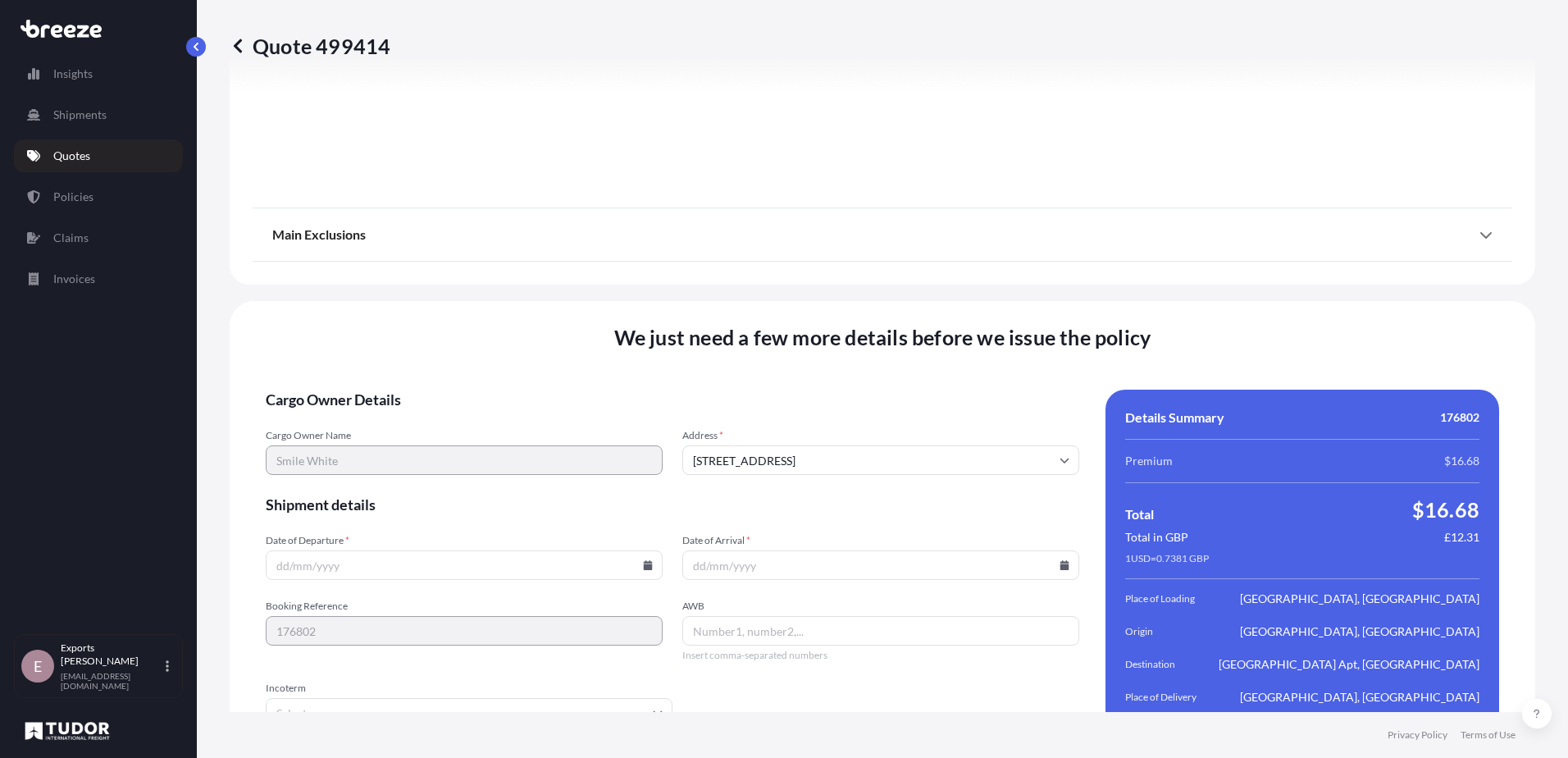
scroll to position [2172, 0]
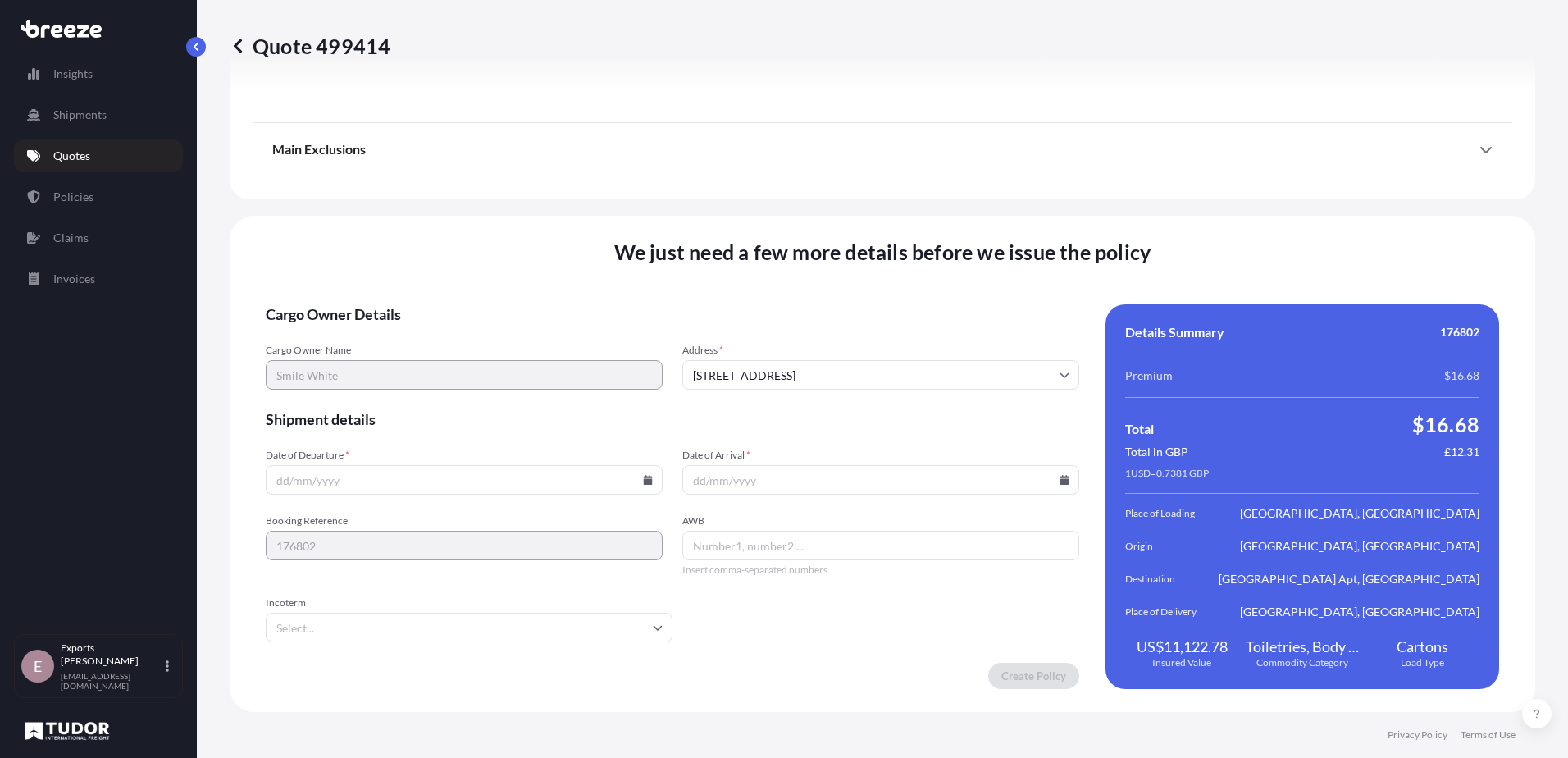
click at [392, 483] on input "Date of Departure *" at bounding box center [463, 480] width 396 height 30
type input "[DATE]"
click at [764, 552] on input "AWB" at bounding box center [880, 545] width 396 height 30
type input "5993934612"
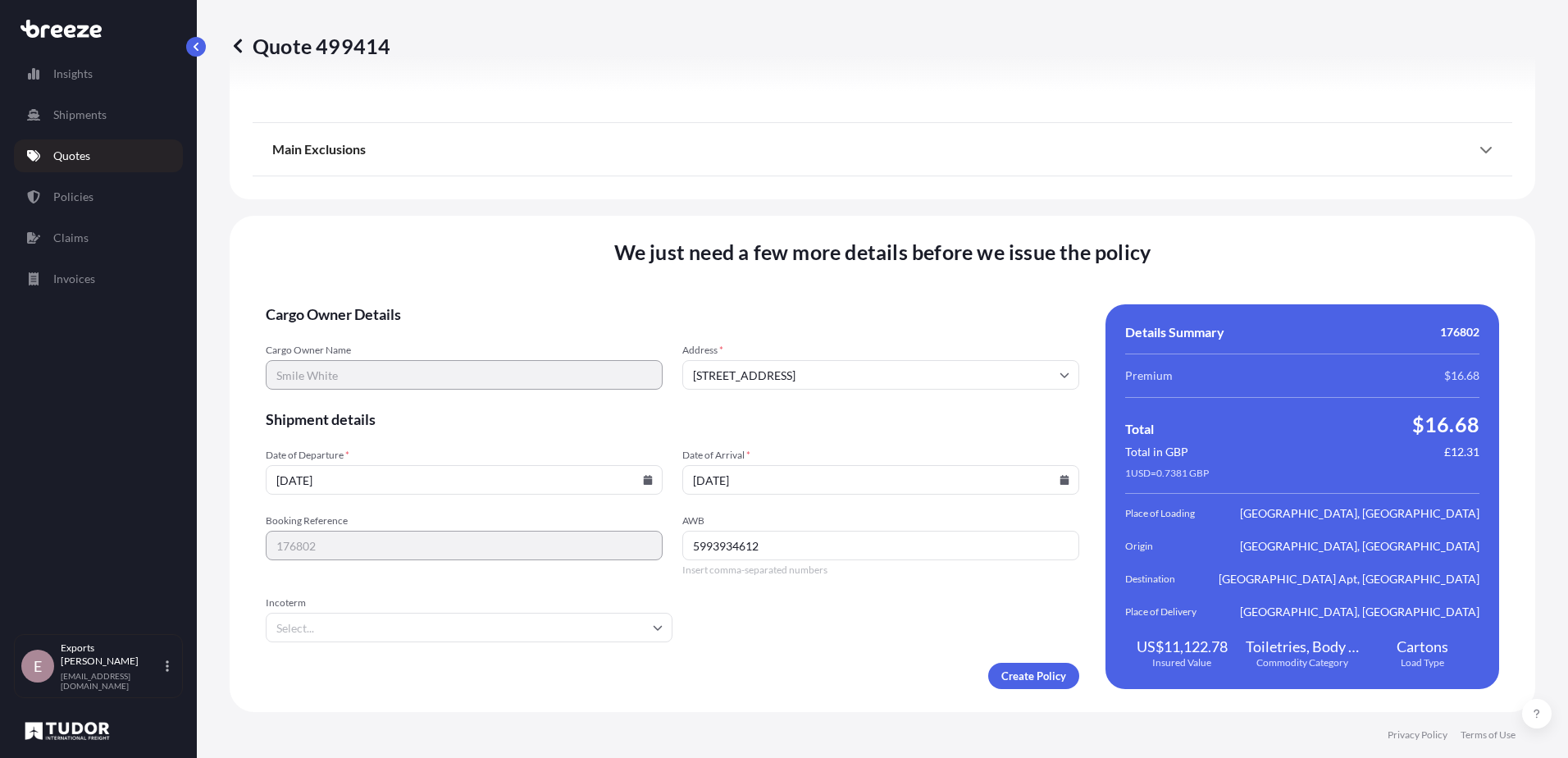
click at [352, 631] on input "Incoterm" at bounding box center [468, 628] width 406 height 30
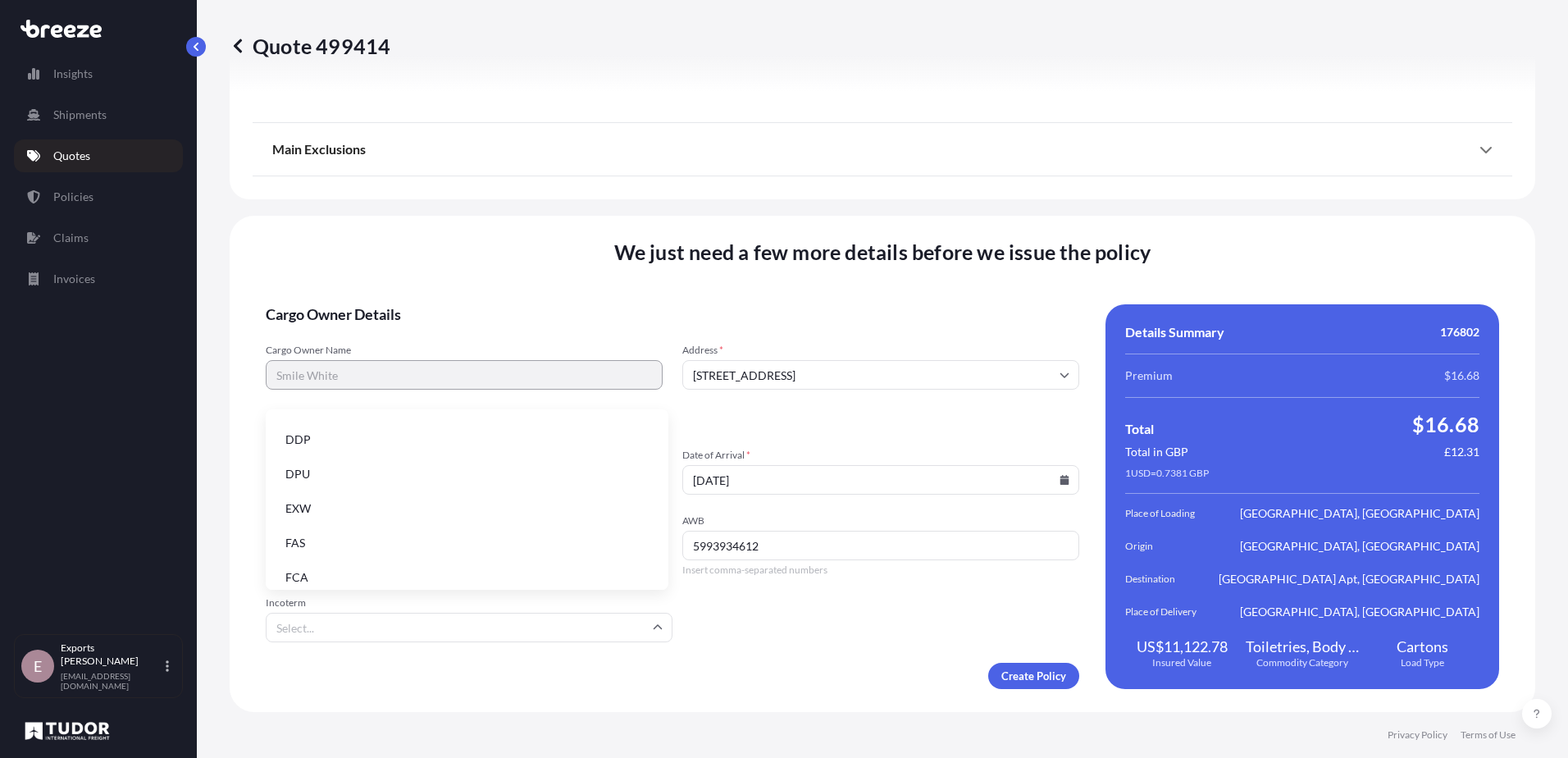
click at [326, 498] on li "EXW" at bounding box center [467, 508] width 390 height 31
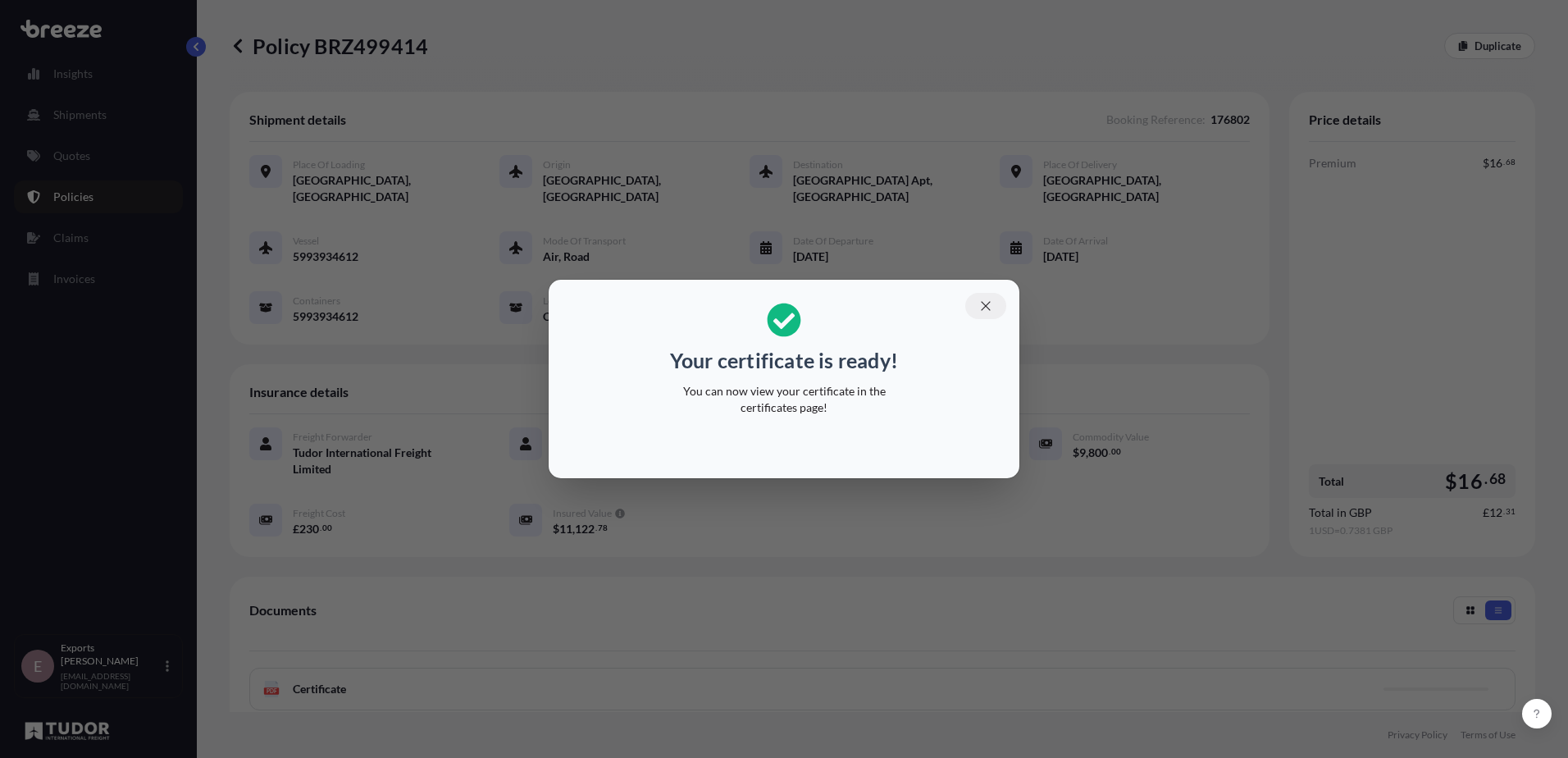
click at [979, 301] on icon "button" at bounding box center [986, 305] width 15 height 15
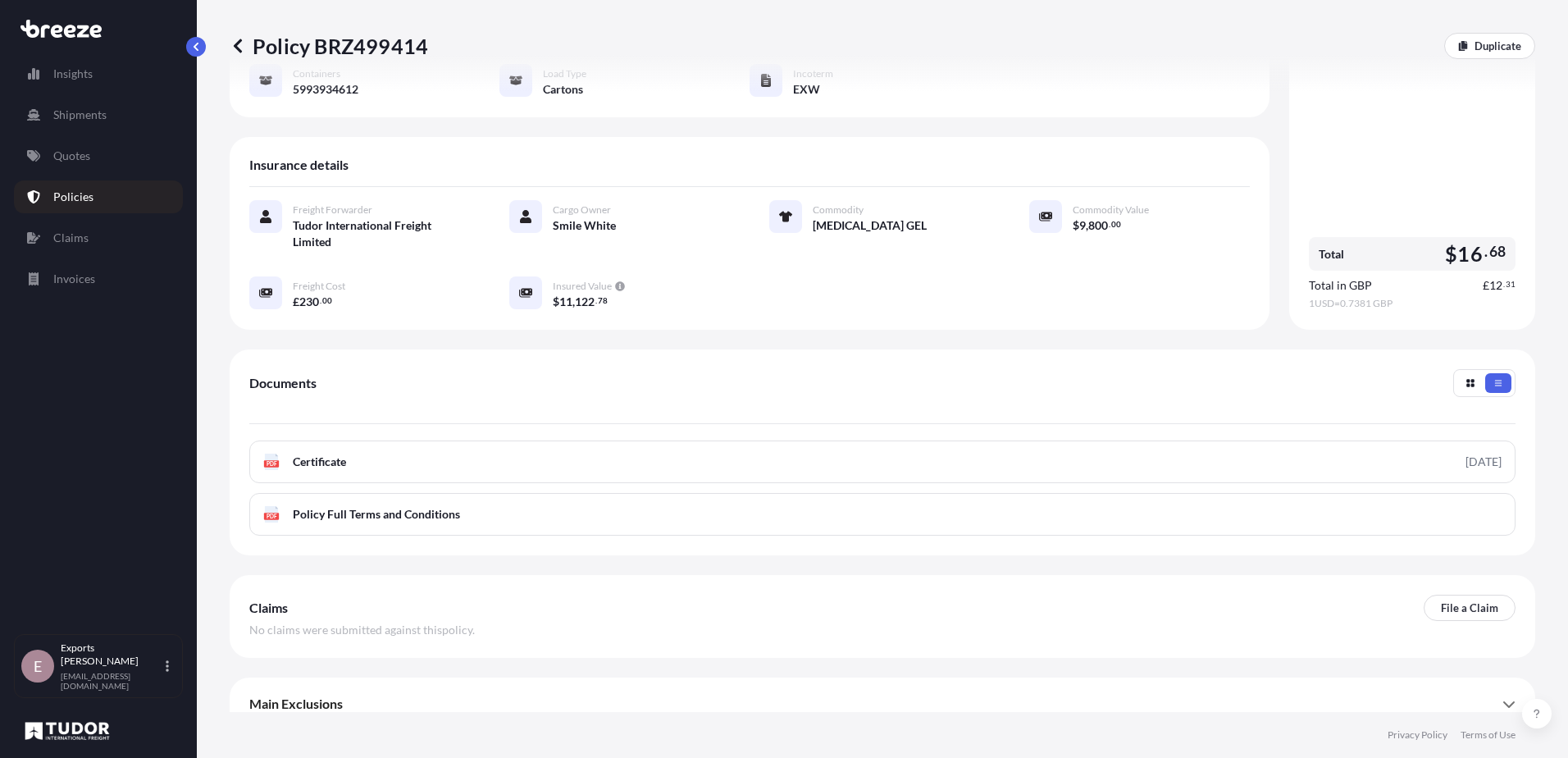
scroll to position [228, 0]
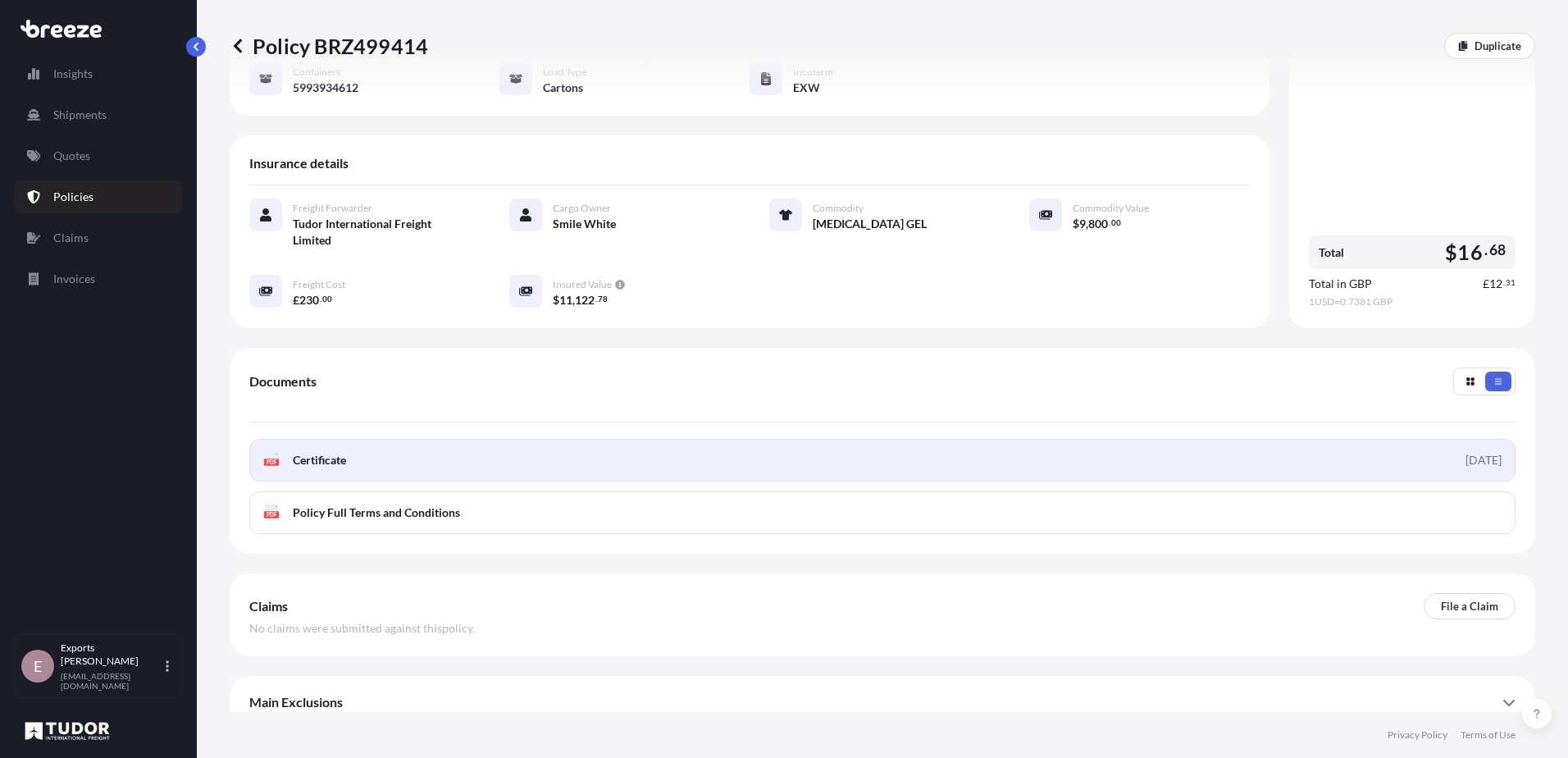
click at [469, 444] on link "PDF Certificate [DATE]" at bounding box center [882, 460] width 1266 height 43
